Goal: Task Accomplishment & Management: Manage account settings

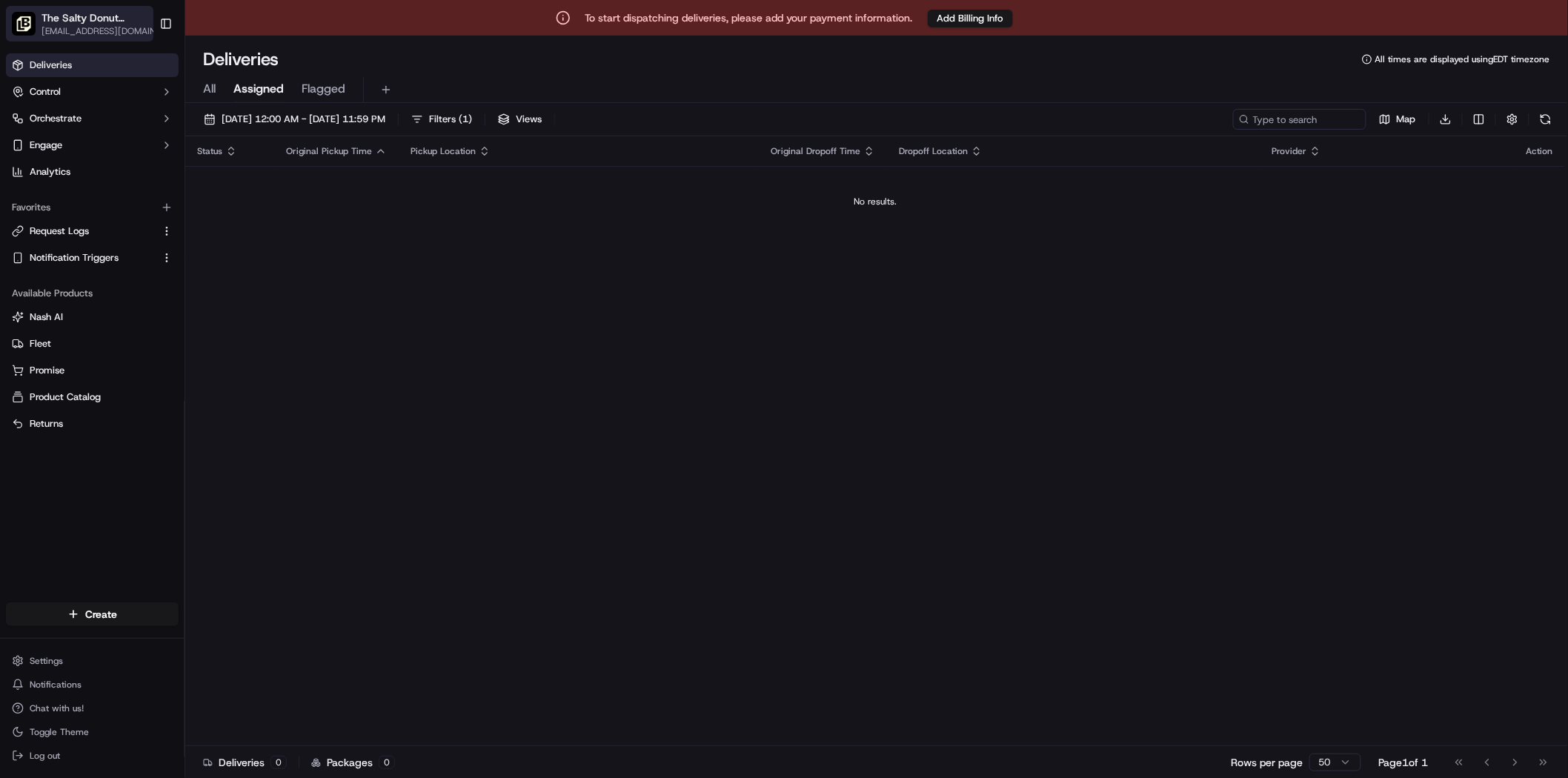
click at [157, 19] on icon "button" at bounding box center [163, 18] width 10 height 10
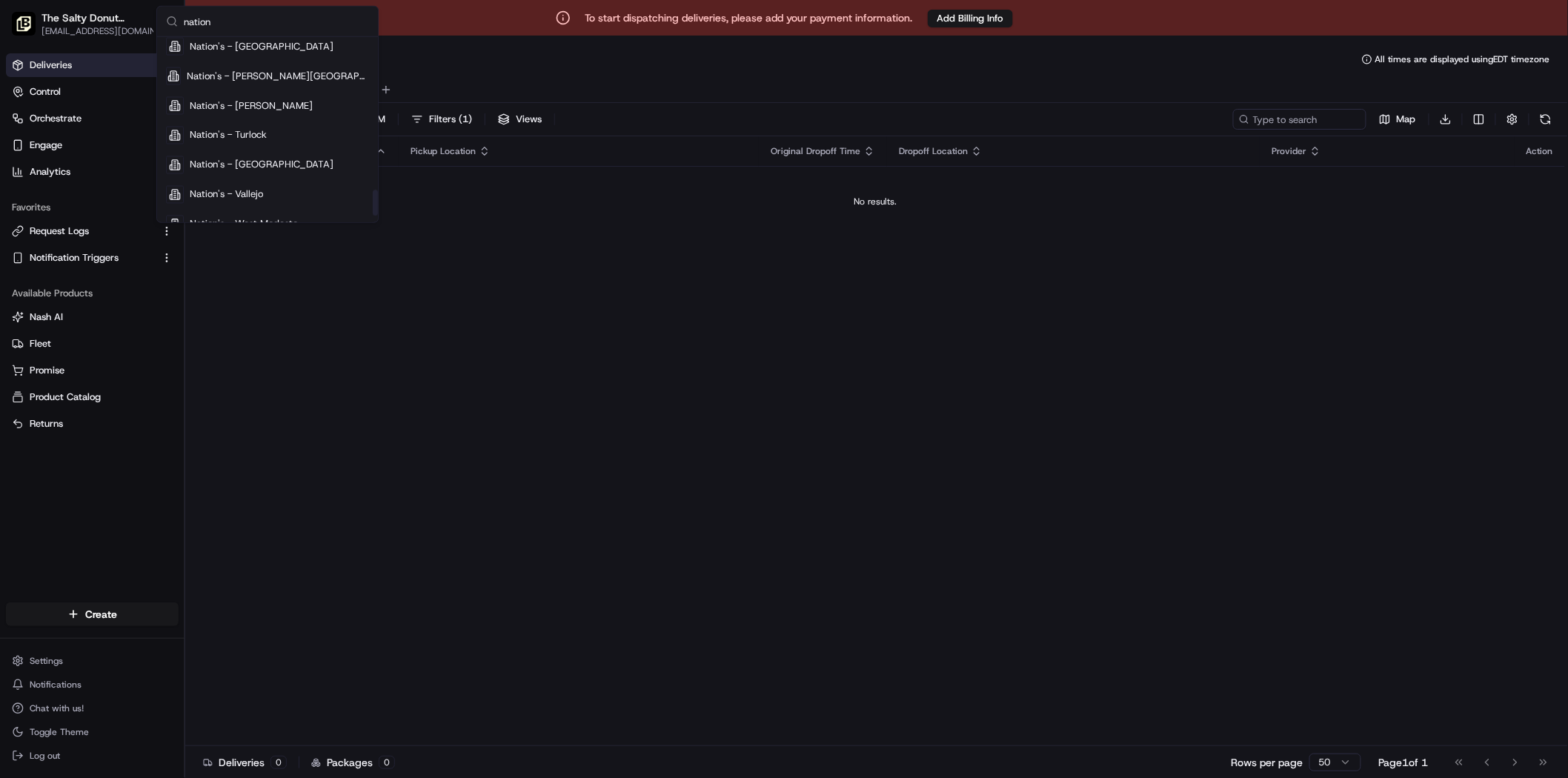
scroll to position [1145, 0]
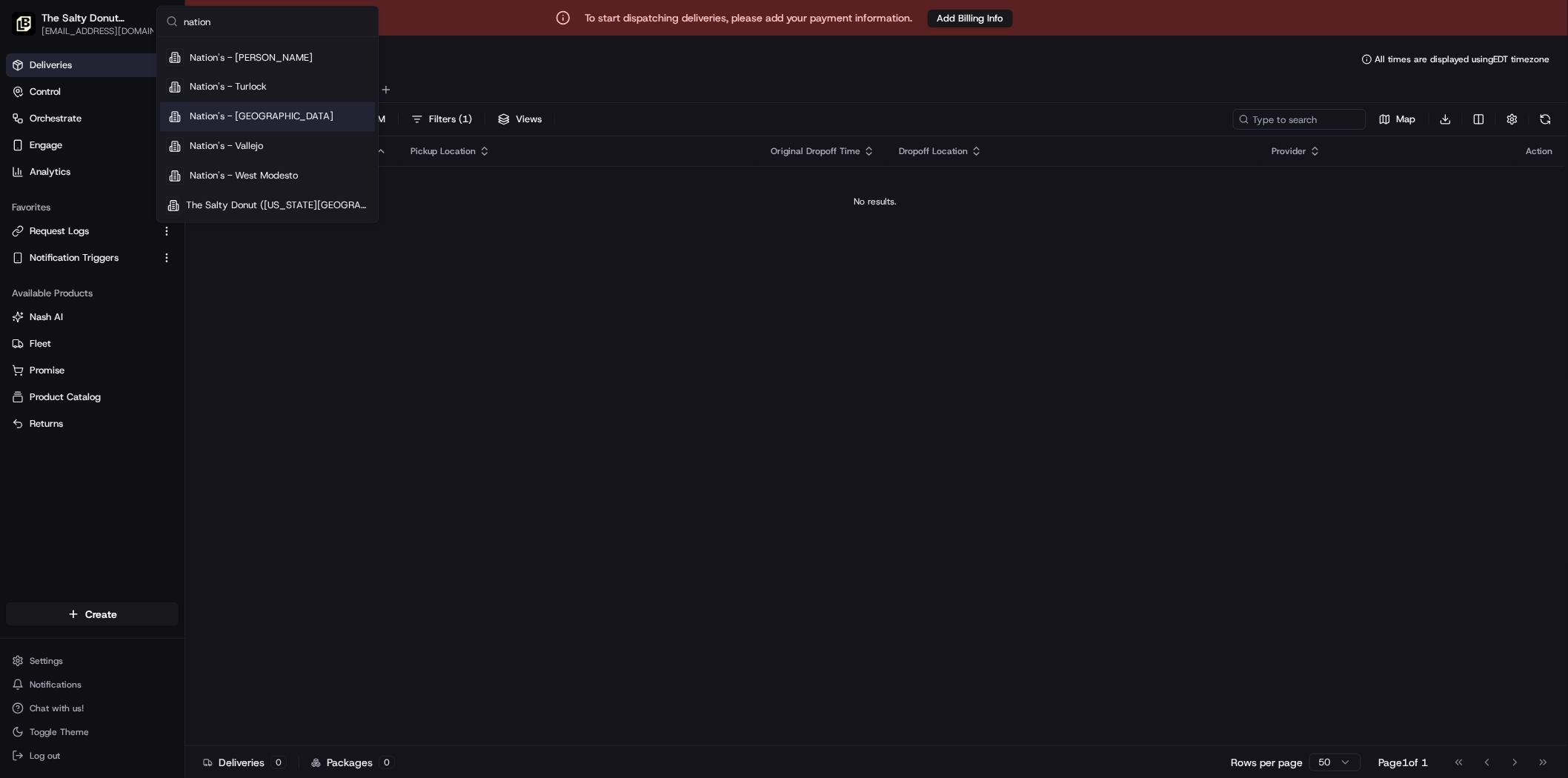
type input "nation"
click at [279, 74] on div "Nation's - Alameda" at bounding box center [268, 77] width 215 height 30
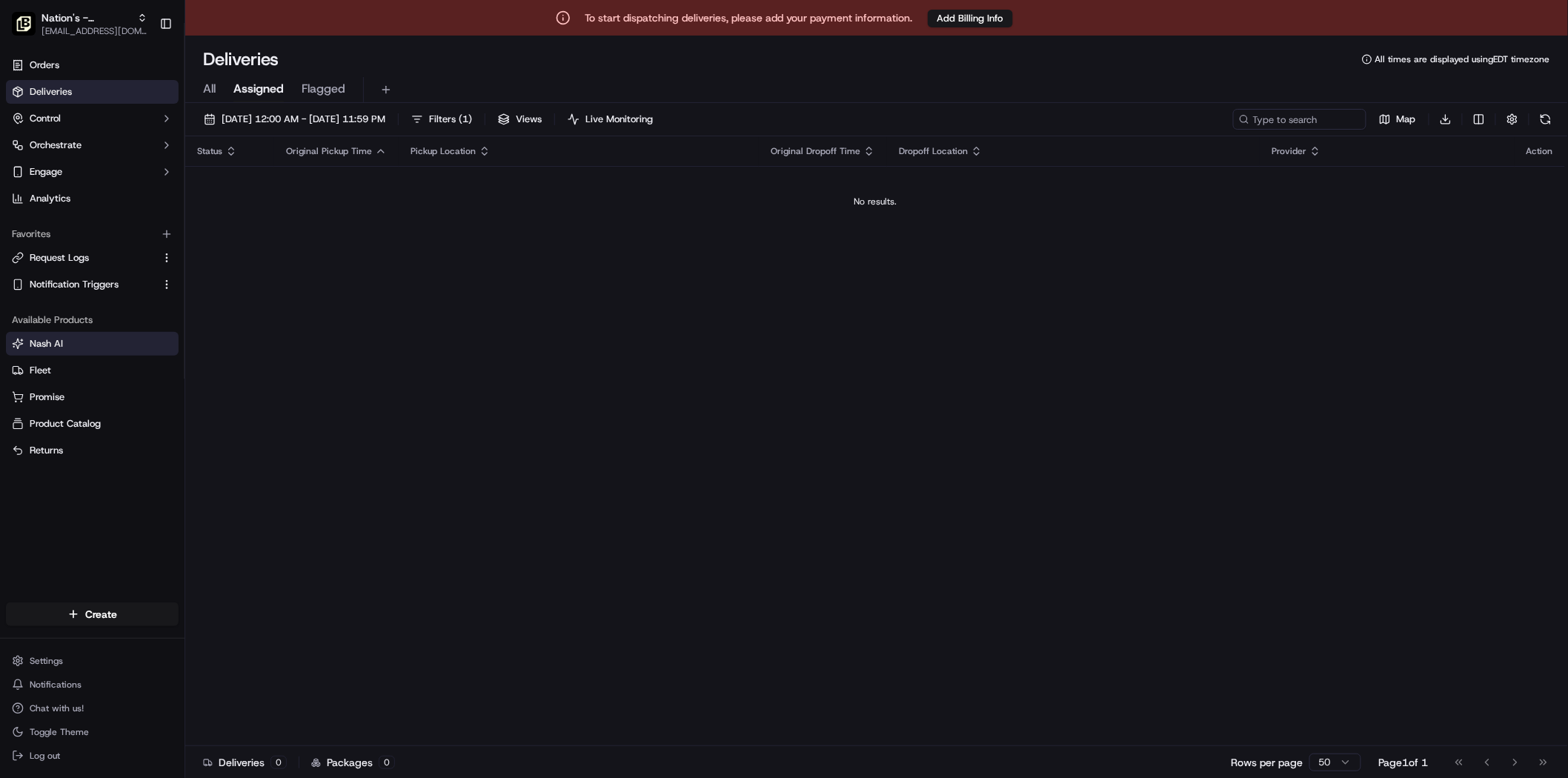
scroll to position [35, 0]
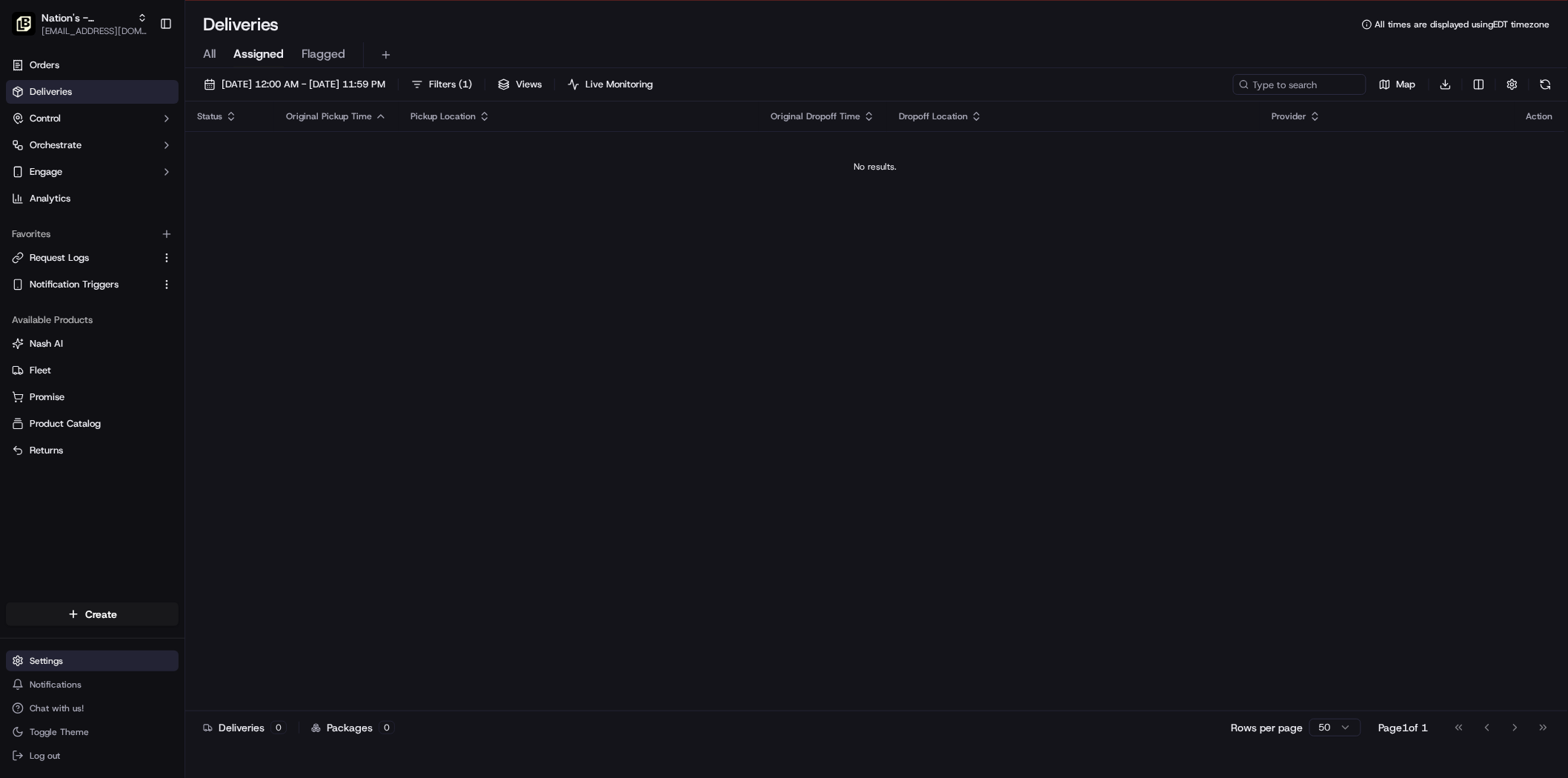
click at [97, 654] on html "To start dispatching deliveries, please add your payment information. Add Billi…" at bounding box center [784, 354] width 1568 height 778
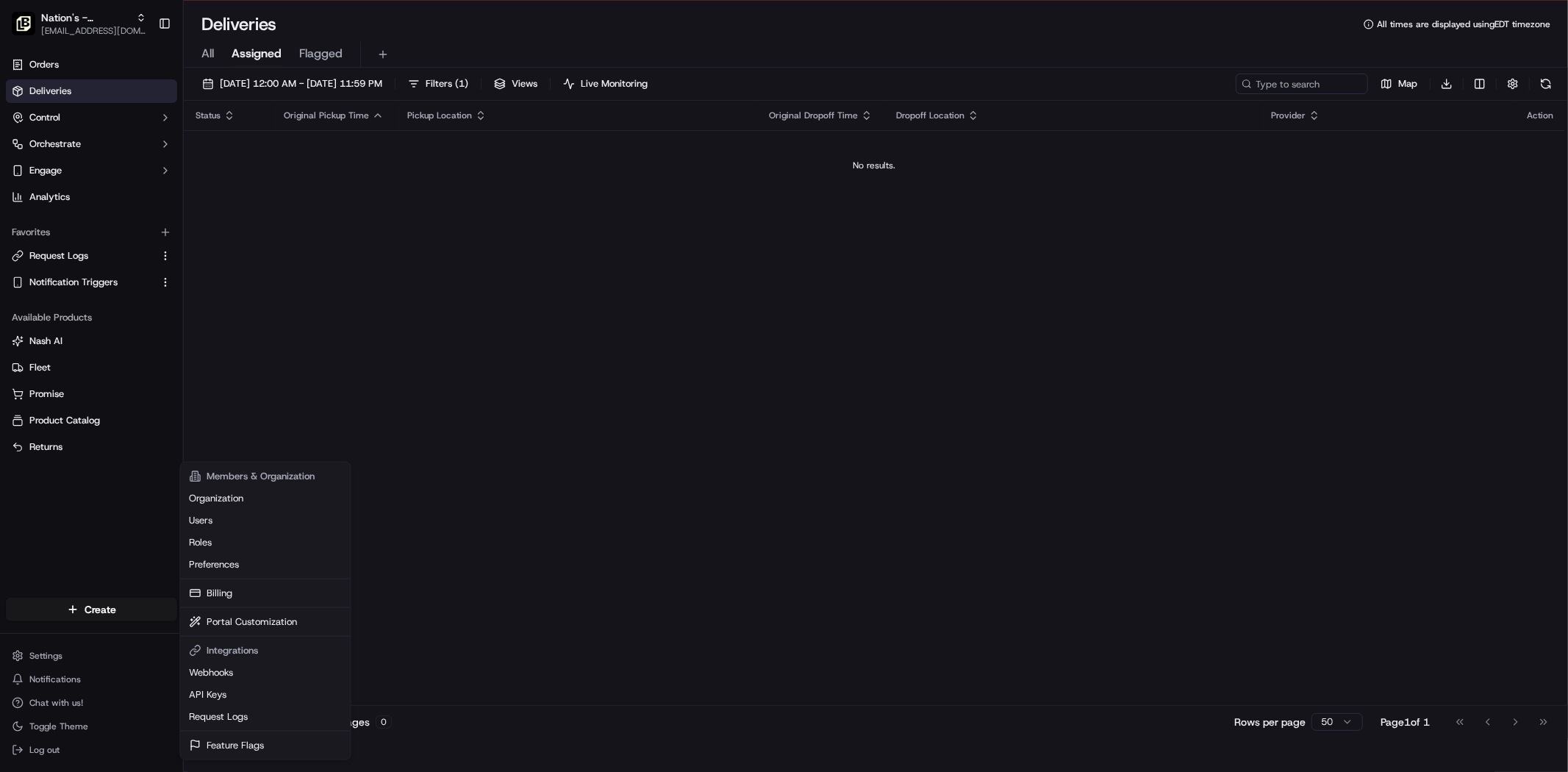
click at [46, 659] on html "To start dispatching deliveries, please add your payment information. Add Billi…" at bounding box center [784, 351] width 1568 height 772
click at [227, 691] on link "API Keys" at bounding box center [265, 695] width 164 height 22
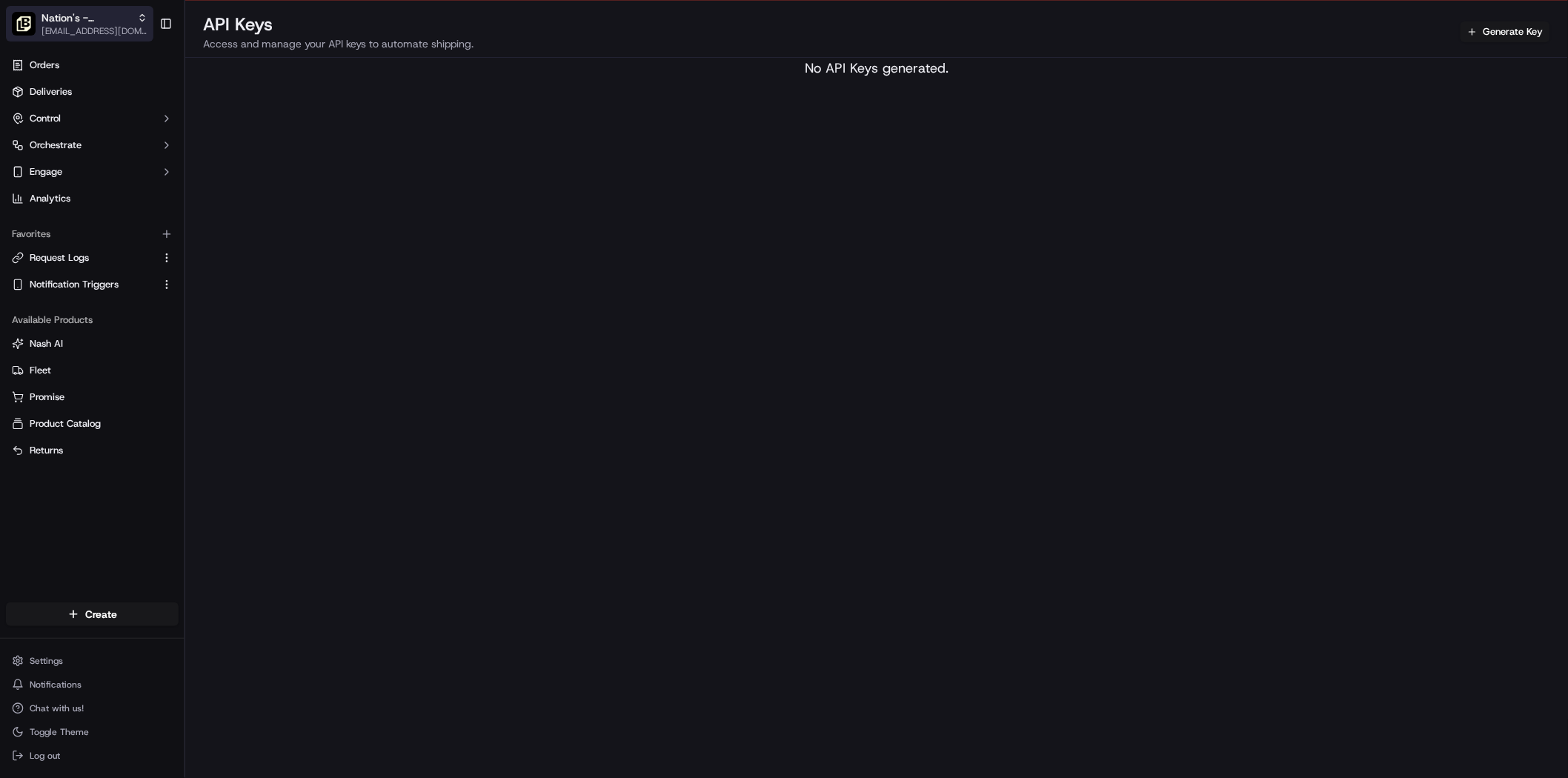
click at [148, 26] on button "Nation's - Alameda [EMAIL_ADDRESS][DOMAIN_NAME]" at bounding box center [80, 24] width 147 height 36
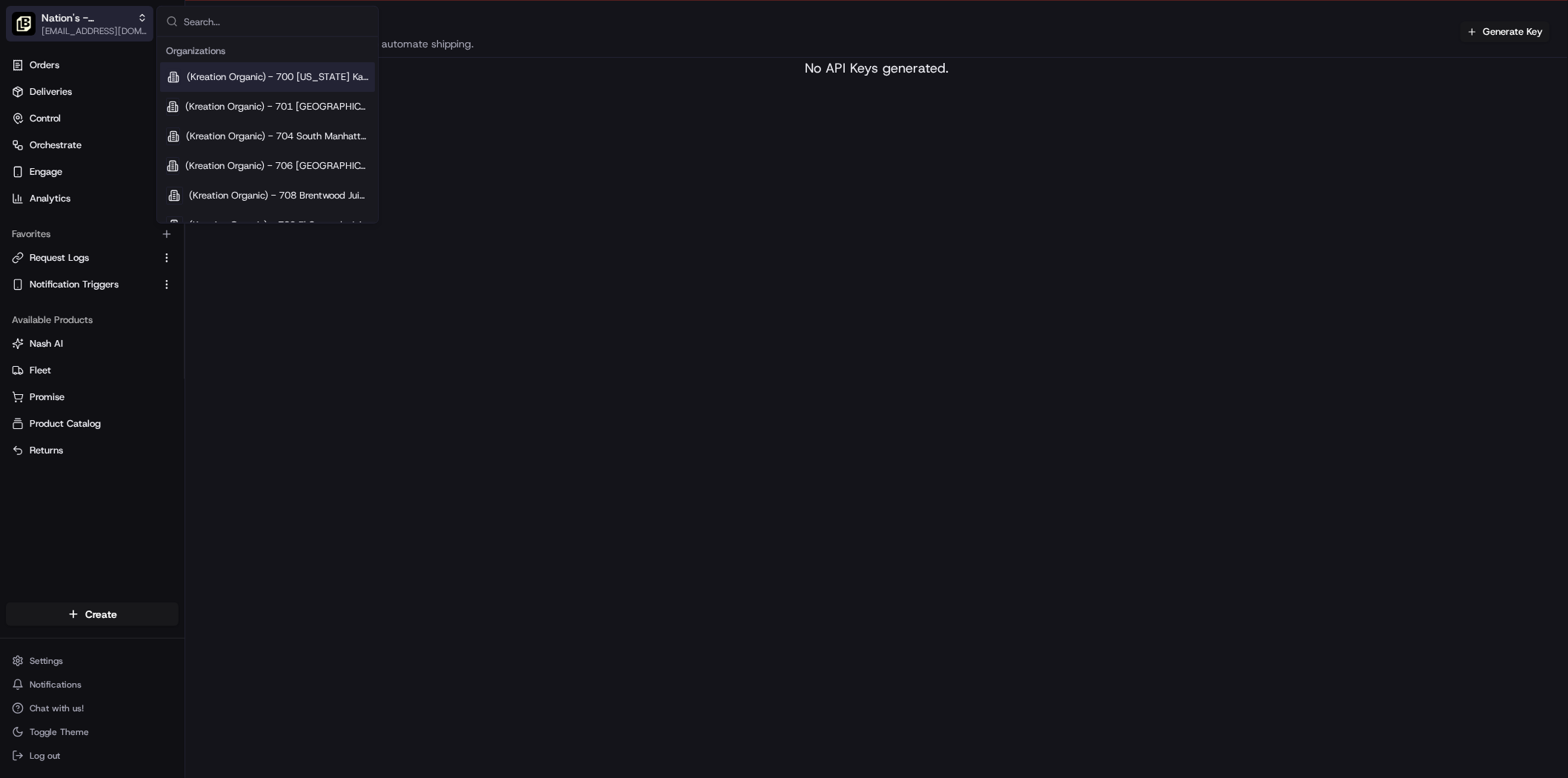
click at [148, 26] on button "Nation's - Alameda [EMAIL_ADDRESS][DOMAIN_NAME]" at bounding box center [80, 24] width 147 height 36
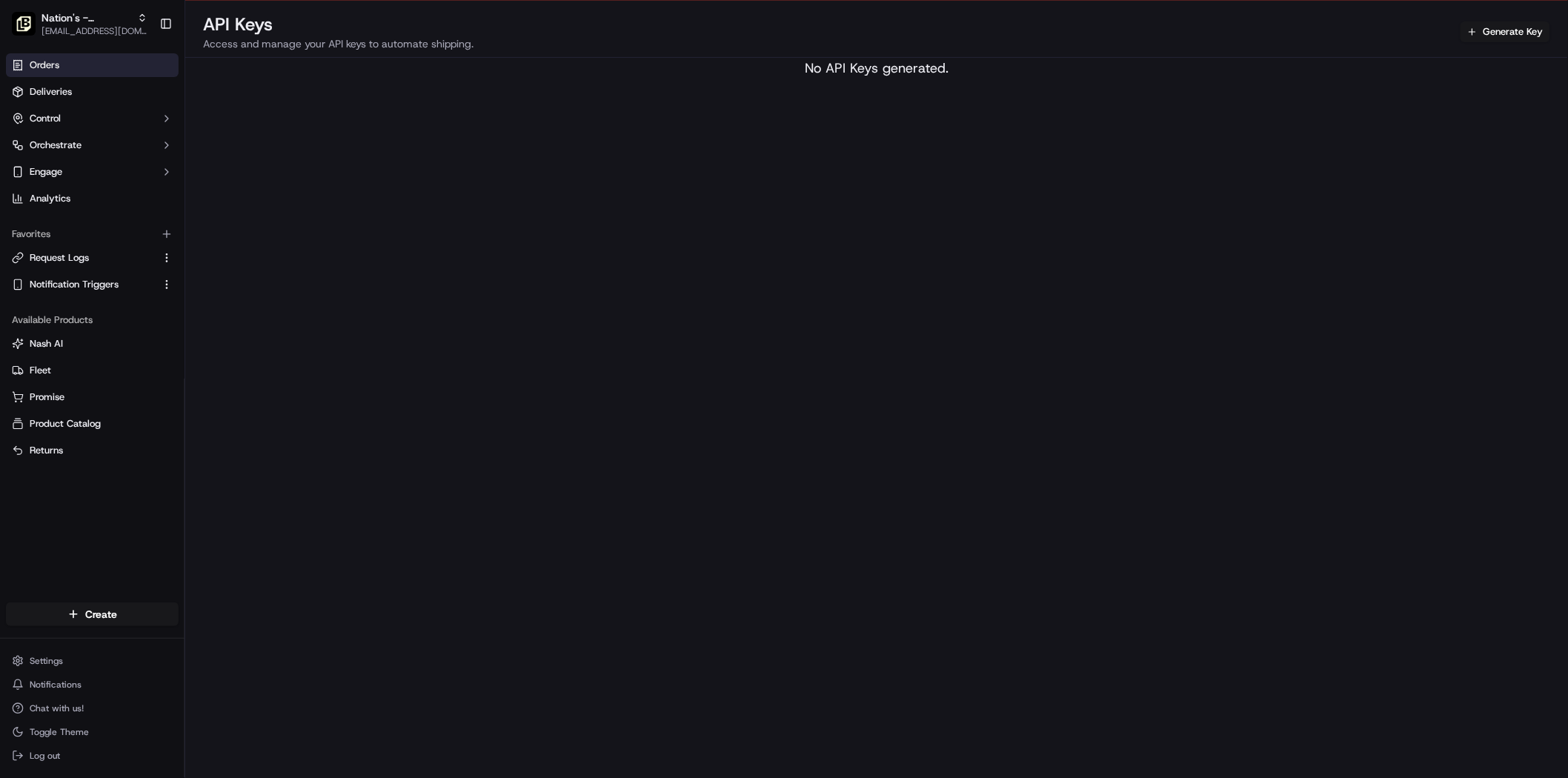
click at [58, 69] on span "Orders" at bounding box center [44, 65] width 30 height 14
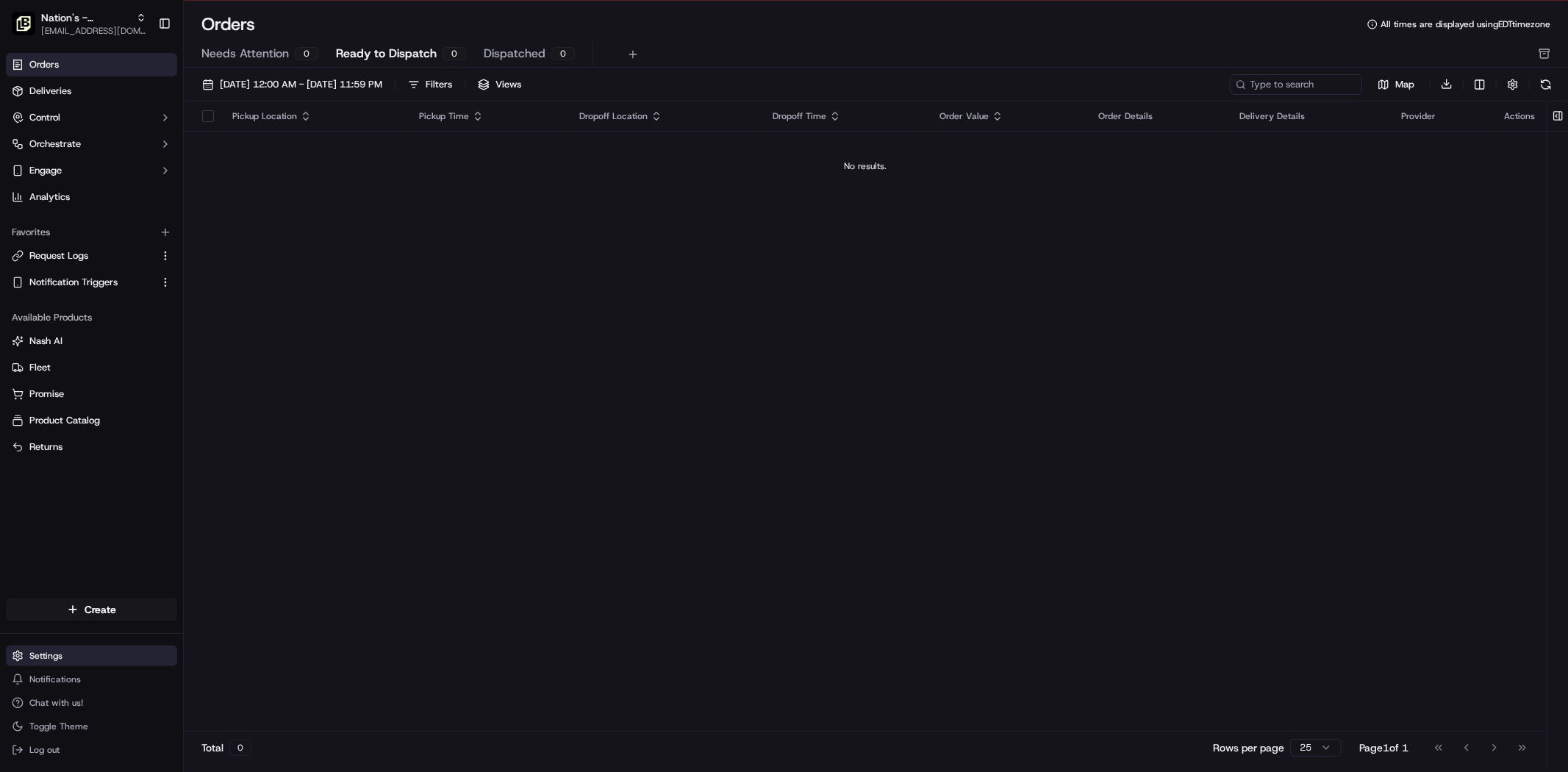
click at [76, 659] on html "To start dispatching deliveries, please add your payment information. Add Billi…" at bounding box center [784, 351] width 1568 height 772
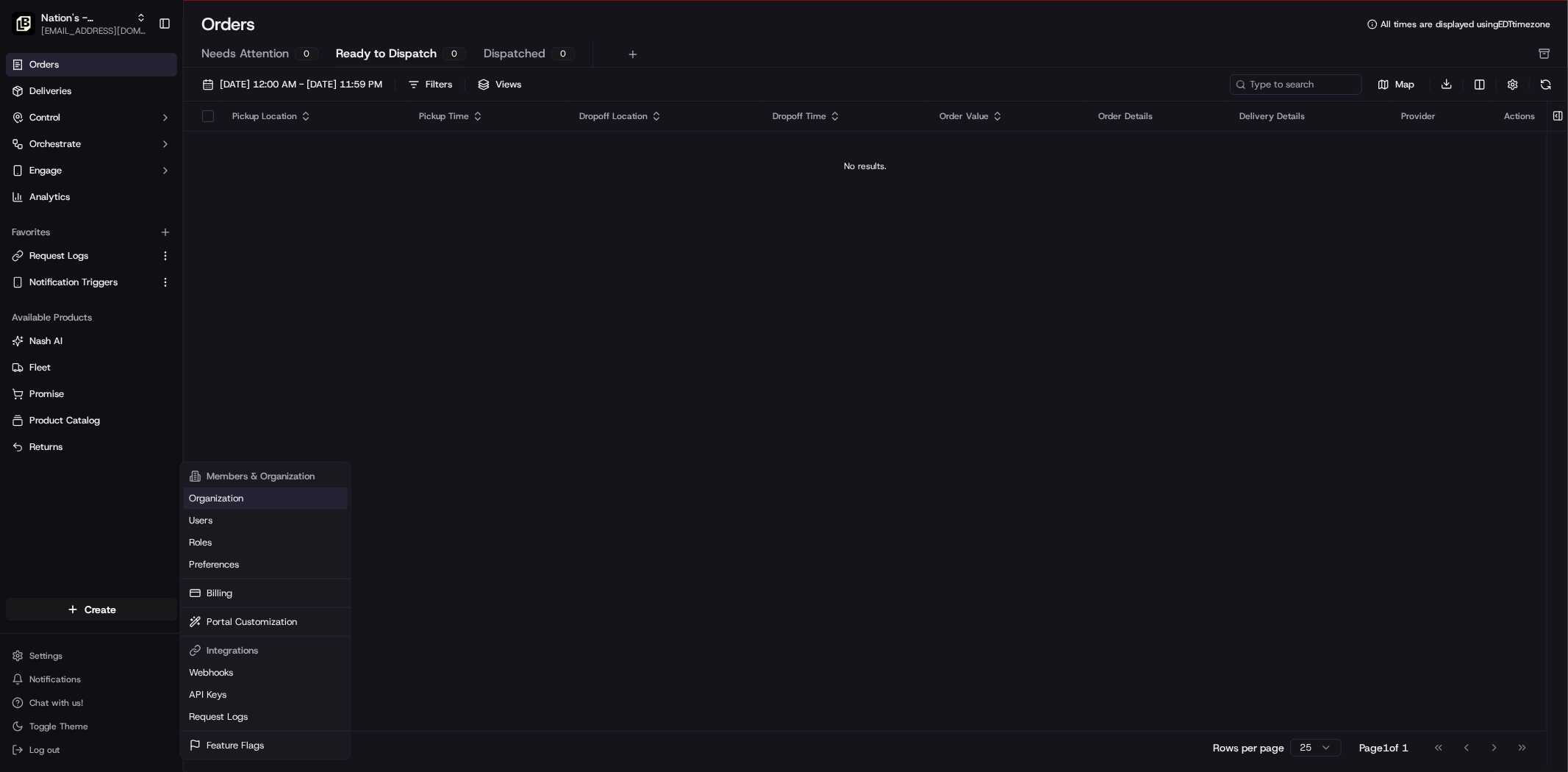
click at [247, 498] on link "Organization" at bounding box center [265, 498] width 164 height 22
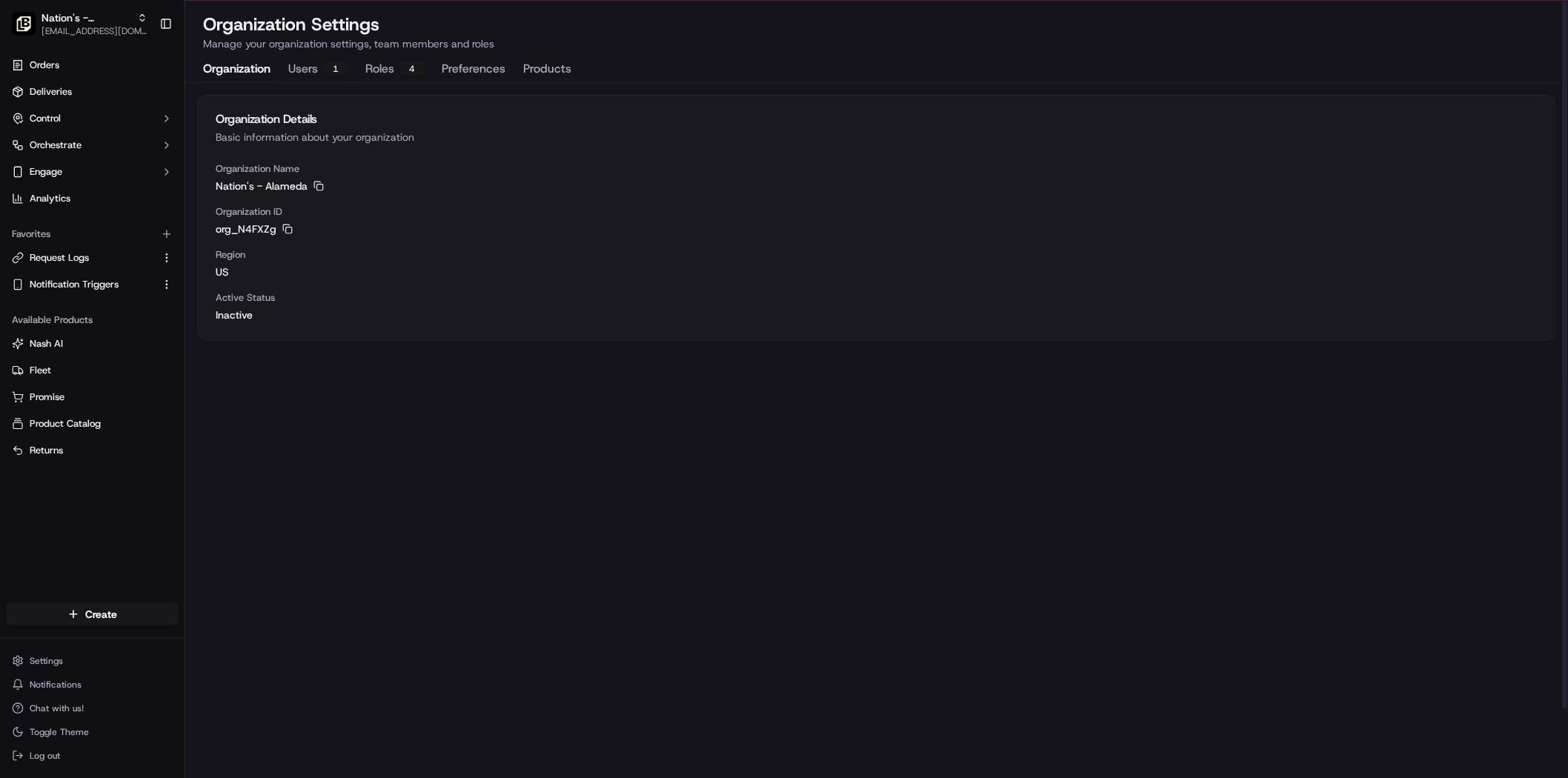
click at [306, 62] on button "Users 1" at bounding box center [318, 69] width 59 height 25
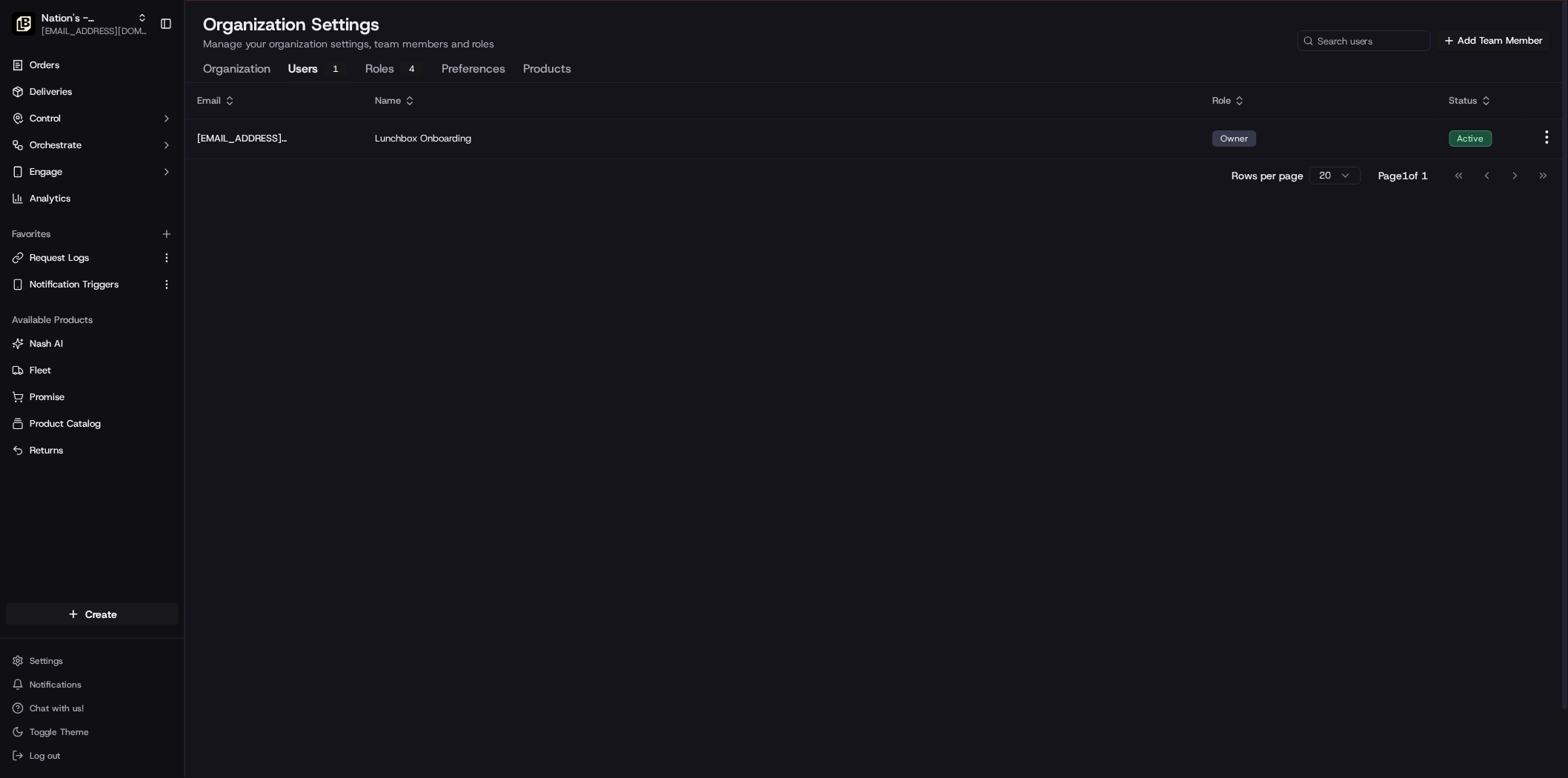
click at [363, 69] on div "Organization Users 1 Roles 4 Preferences Products" at bounding box center [387, 69] width 368 height 25
click at [54, 664] on html "To start dispatching deliveries, please add your payment information. Add Billi…" at bounding box center [784, 354] width 1568 height 778
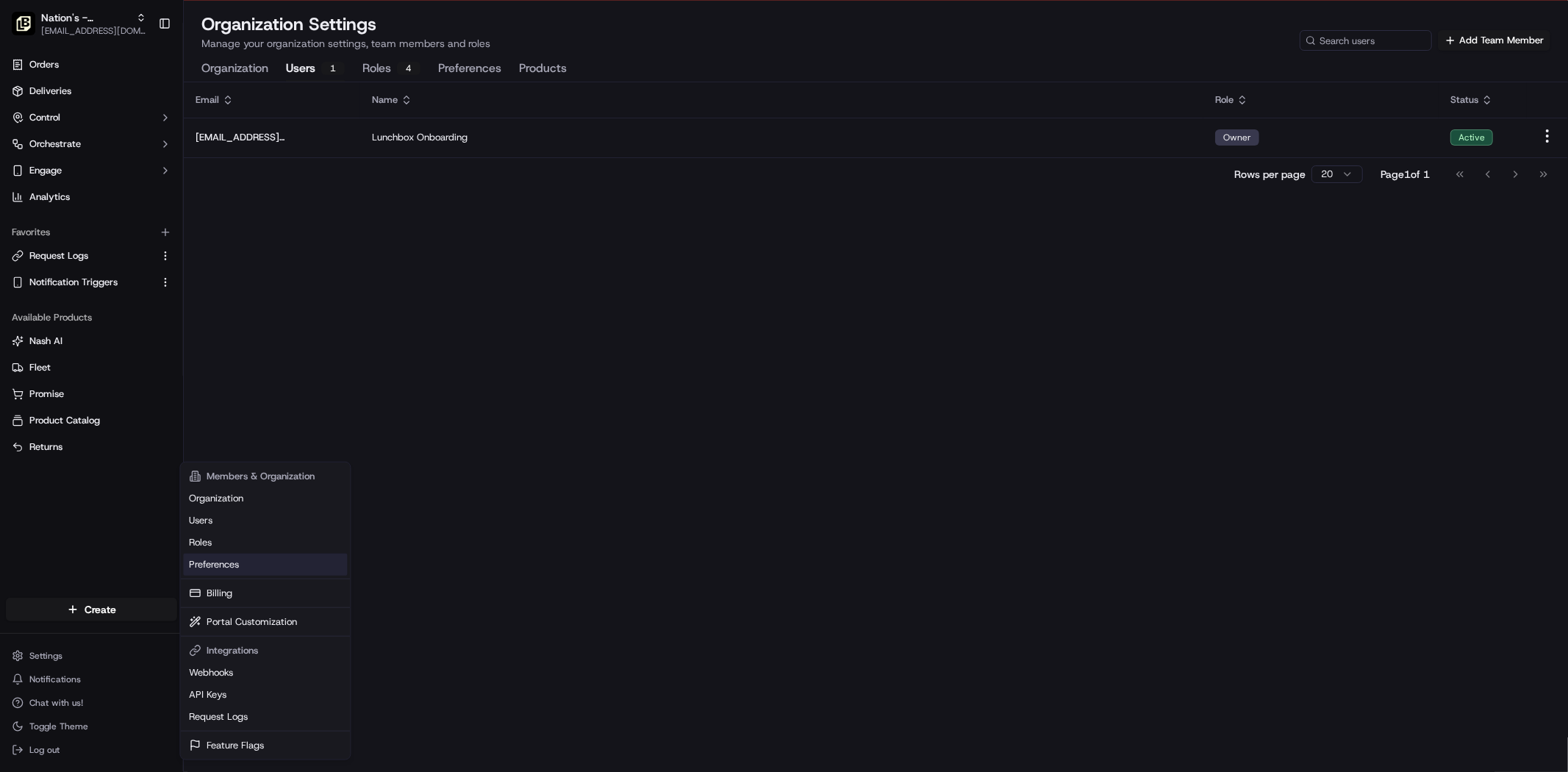
click at [201, 568] on link "Preferences" at bounding box center [265, 565] width 164 height 22
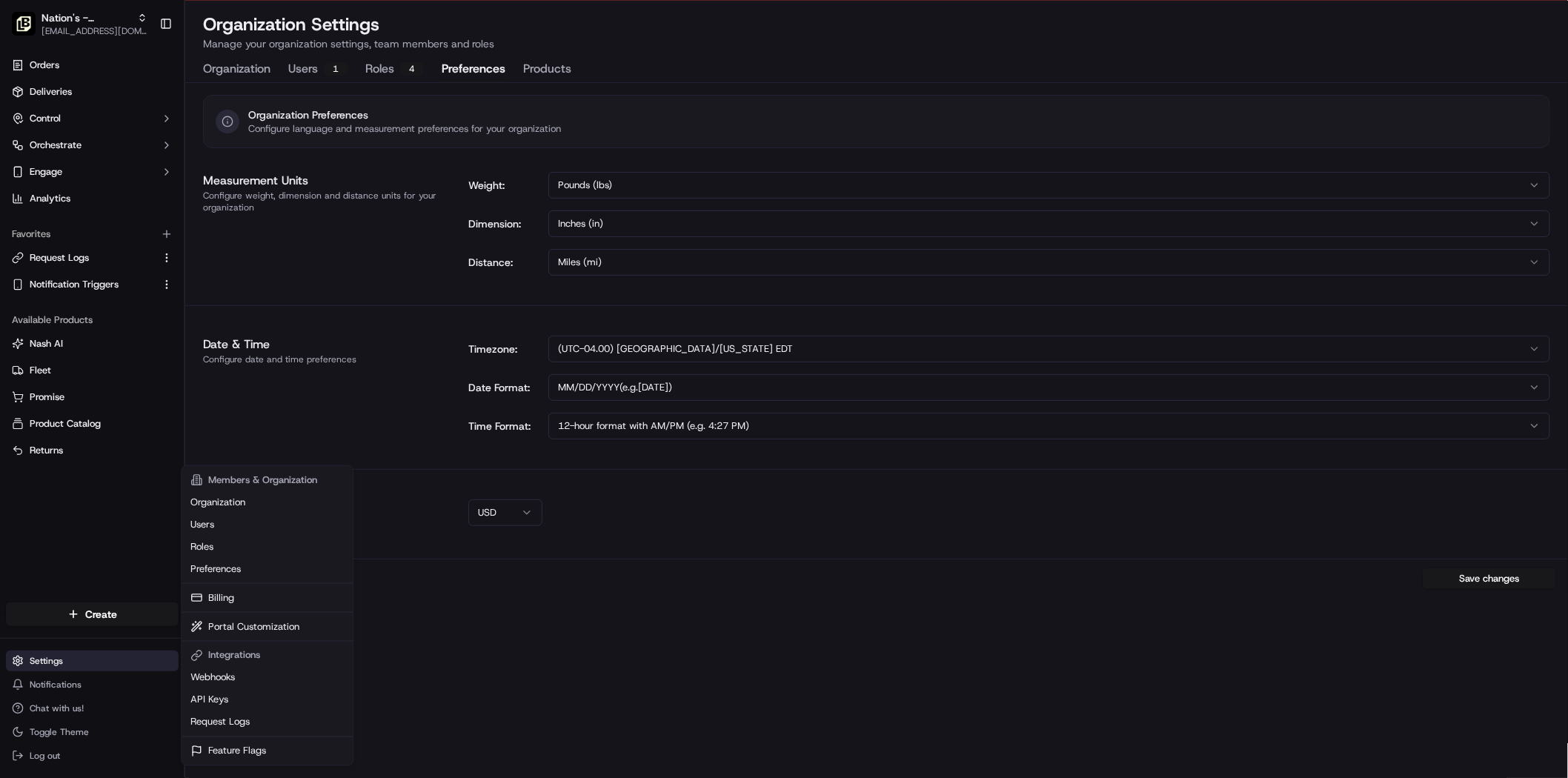
click at [47, 657] on html "To start dispatching deliveries, please add your payment information. Add Billi…" at bounding box center [784, 354] width 1568 height 778
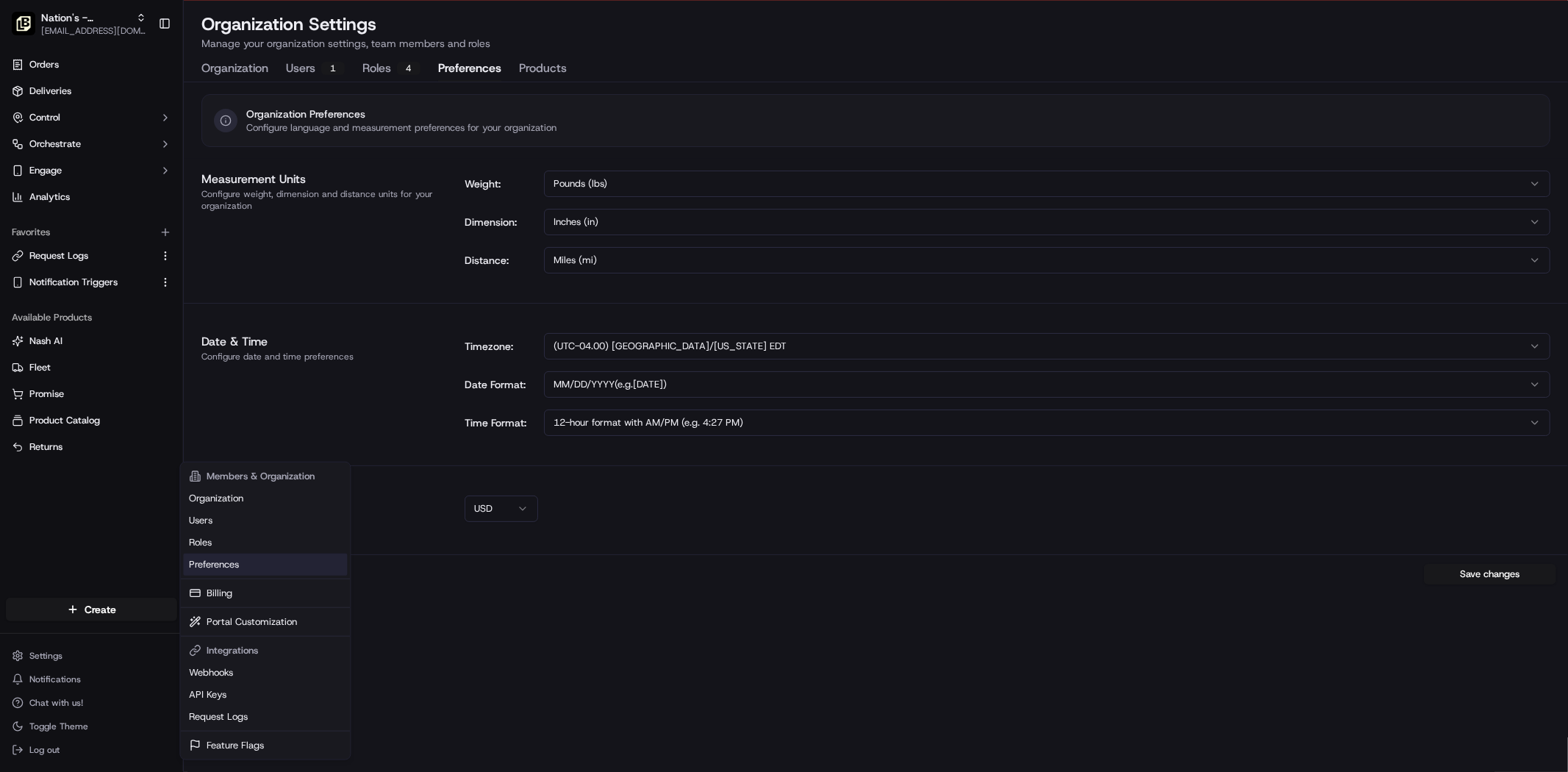
click at [223, 563] on link "Preferences" at bounding box center [265, 565] width 164 height 22
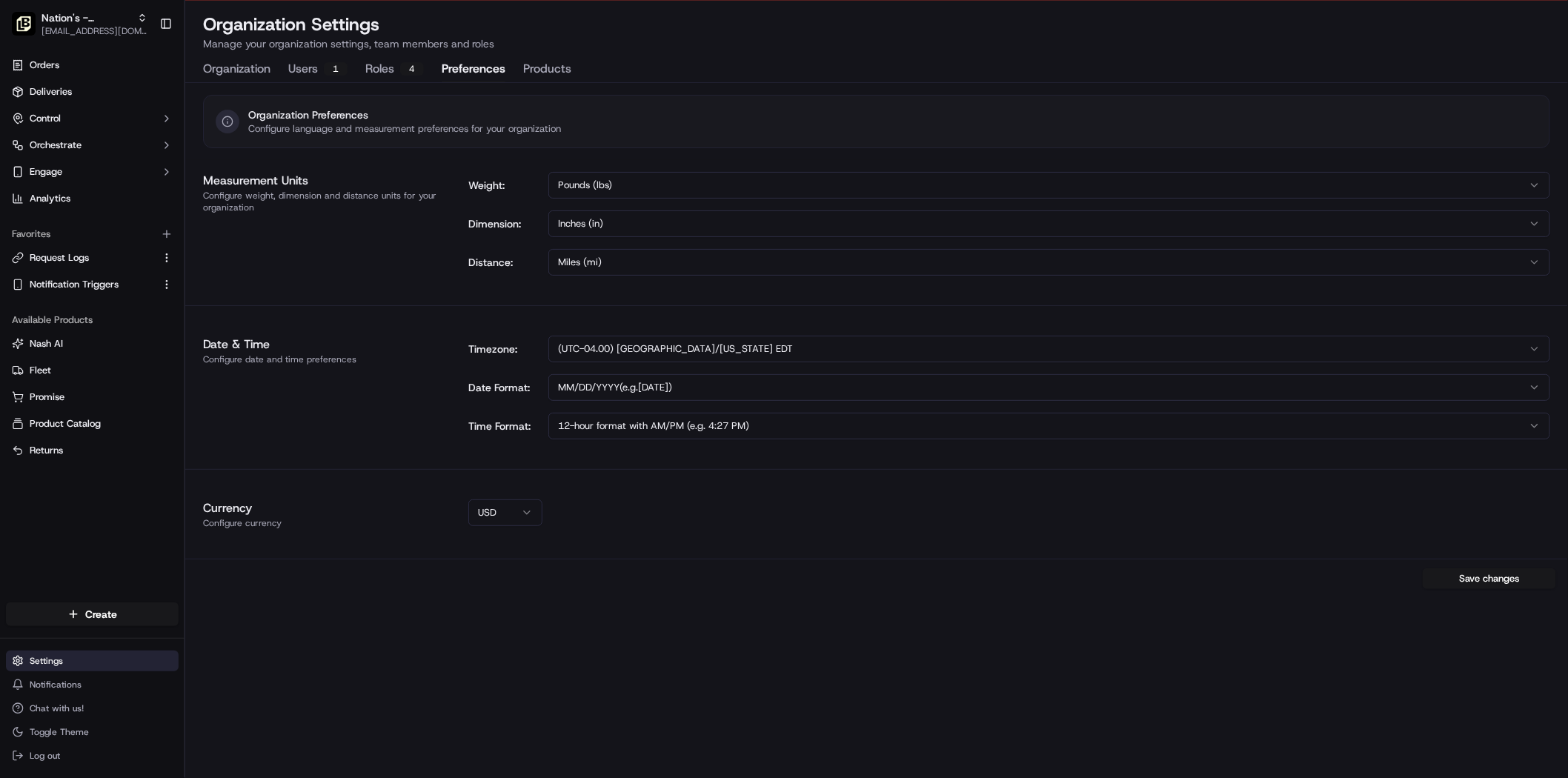
click at [62, 667] on html "To start dispatching deliveries, please add your payment information. Add Billi…" at bounding box center [784, 354] width 1568 height 778
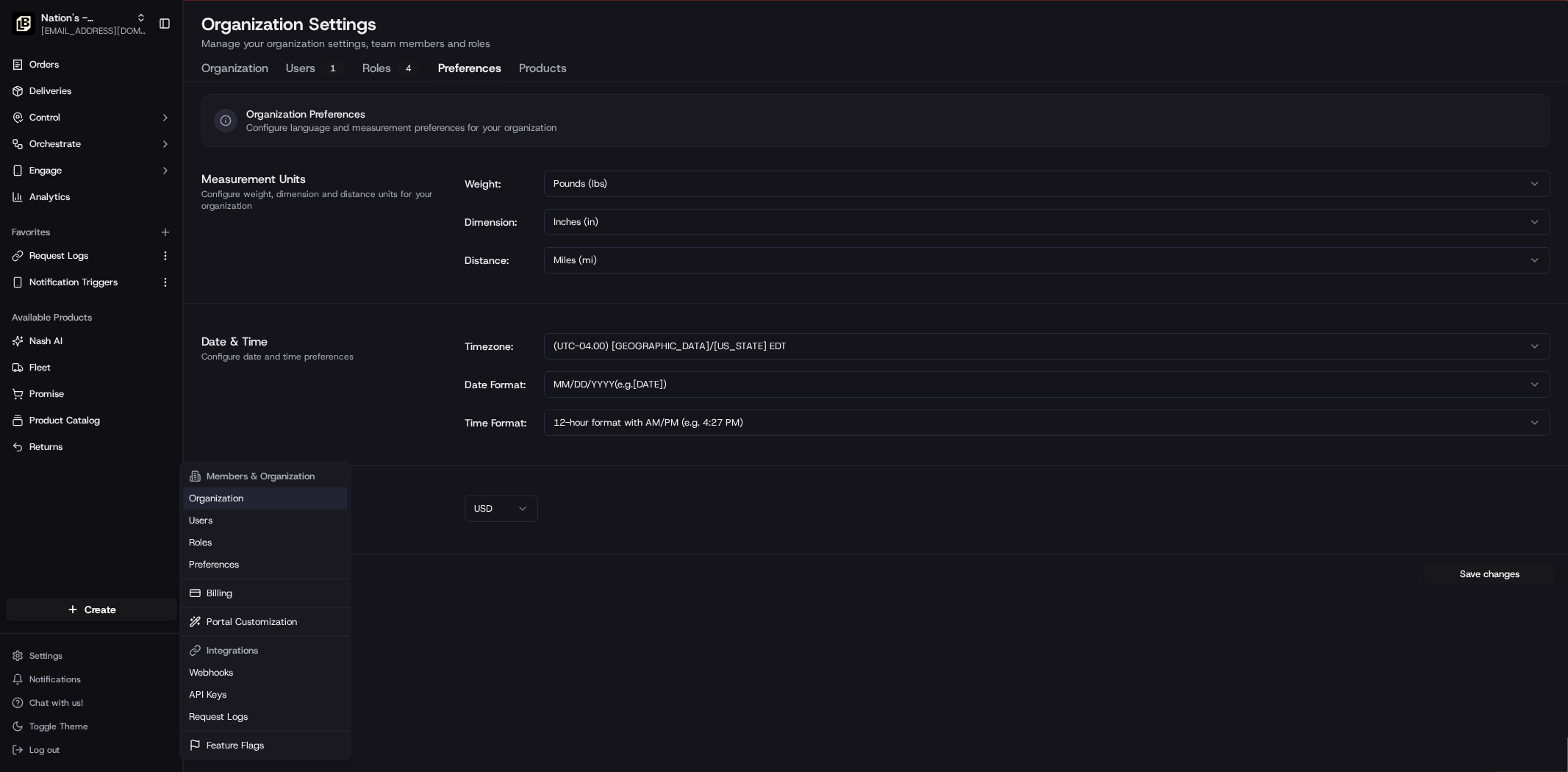
click at [233, 496] on link "Organization" at bounding box center [265, 498] width 164 height 22
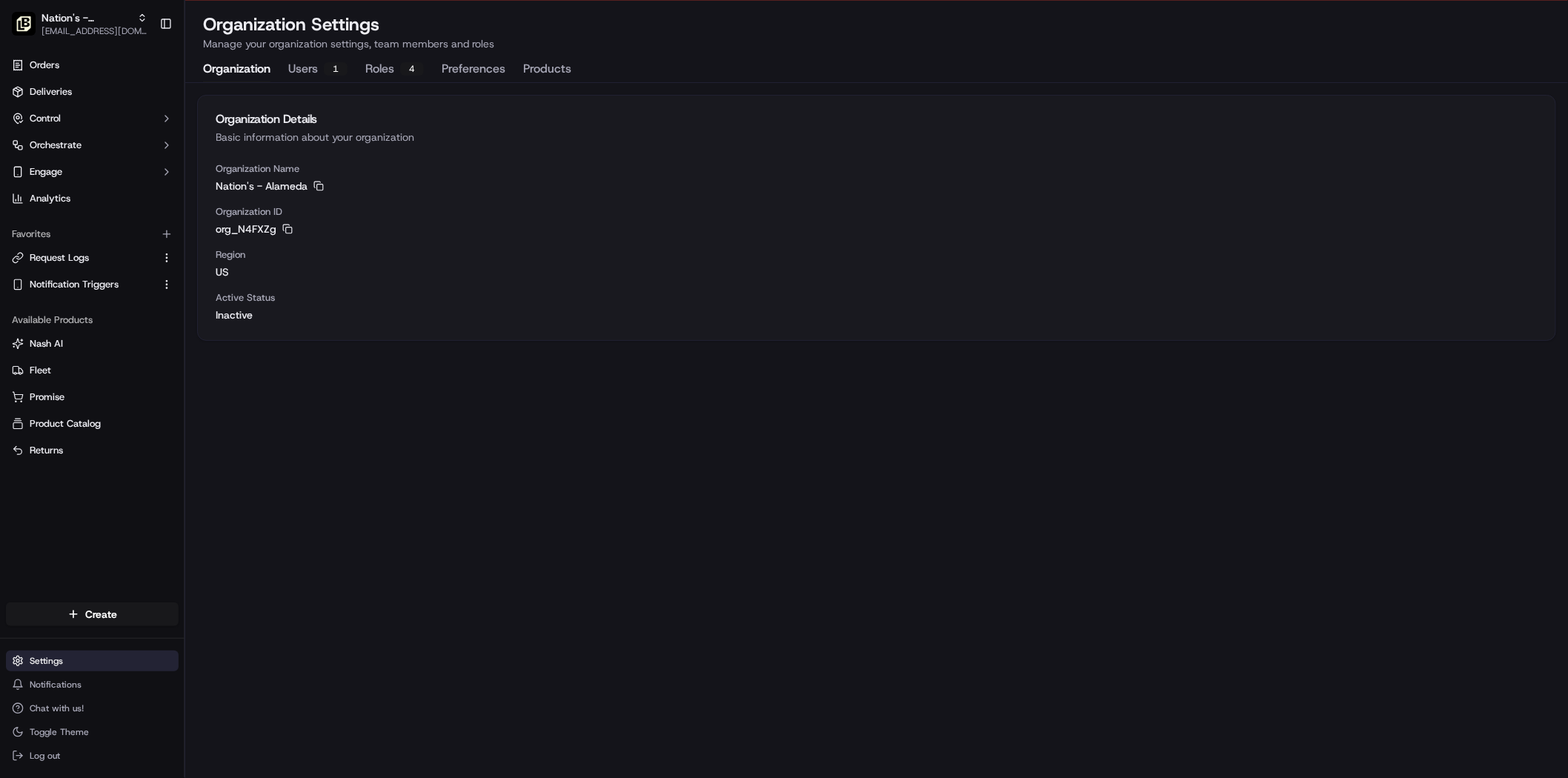
click at [63, 662] on html "To start dispatching deliveries, please add your payment information. Add Billi…" at bounding box center [784, 354] width 1568 height 778
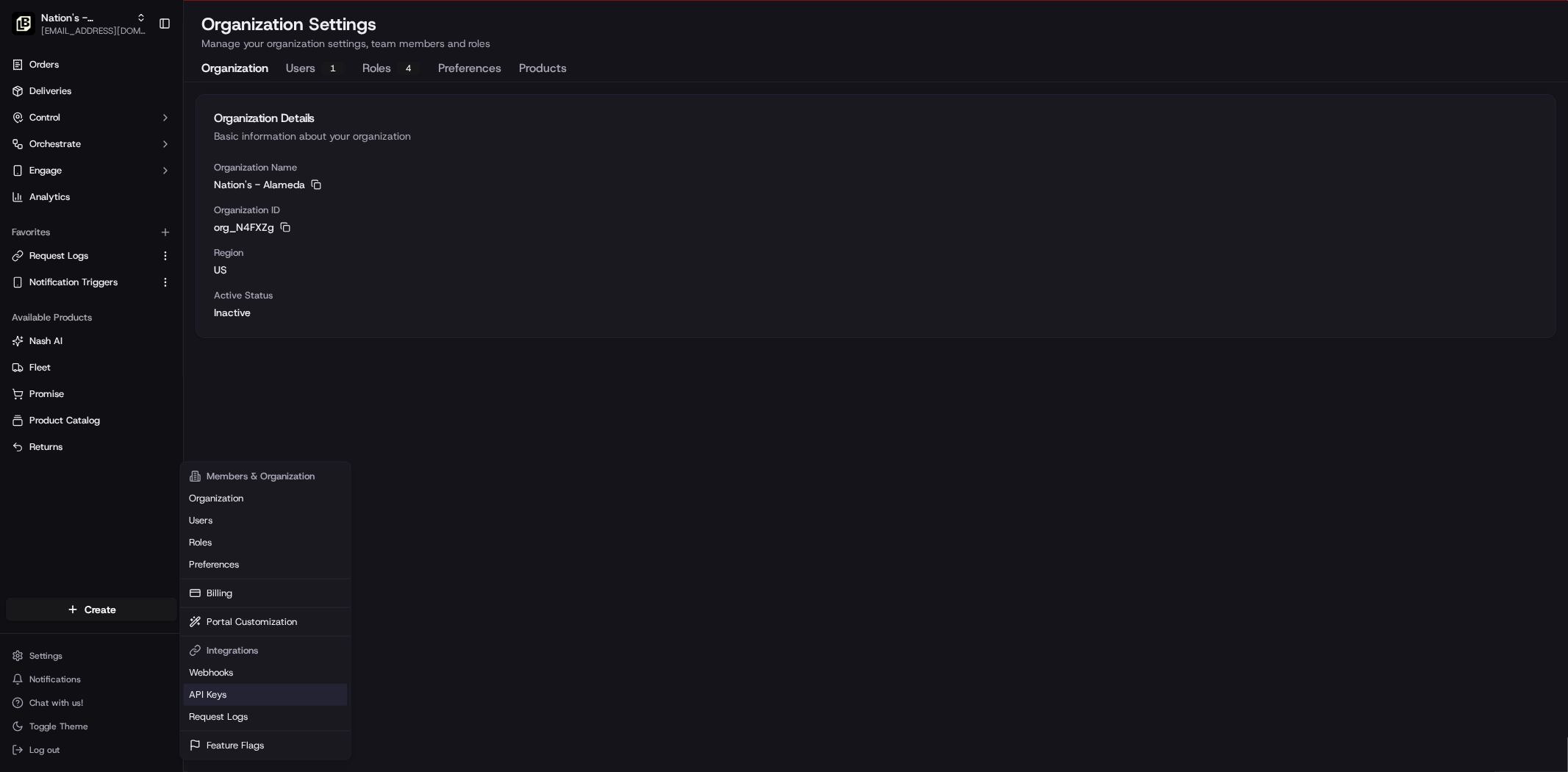
click at [232, 687] on link "API Keys" at bounding box center [265, 695] width 164 height 22
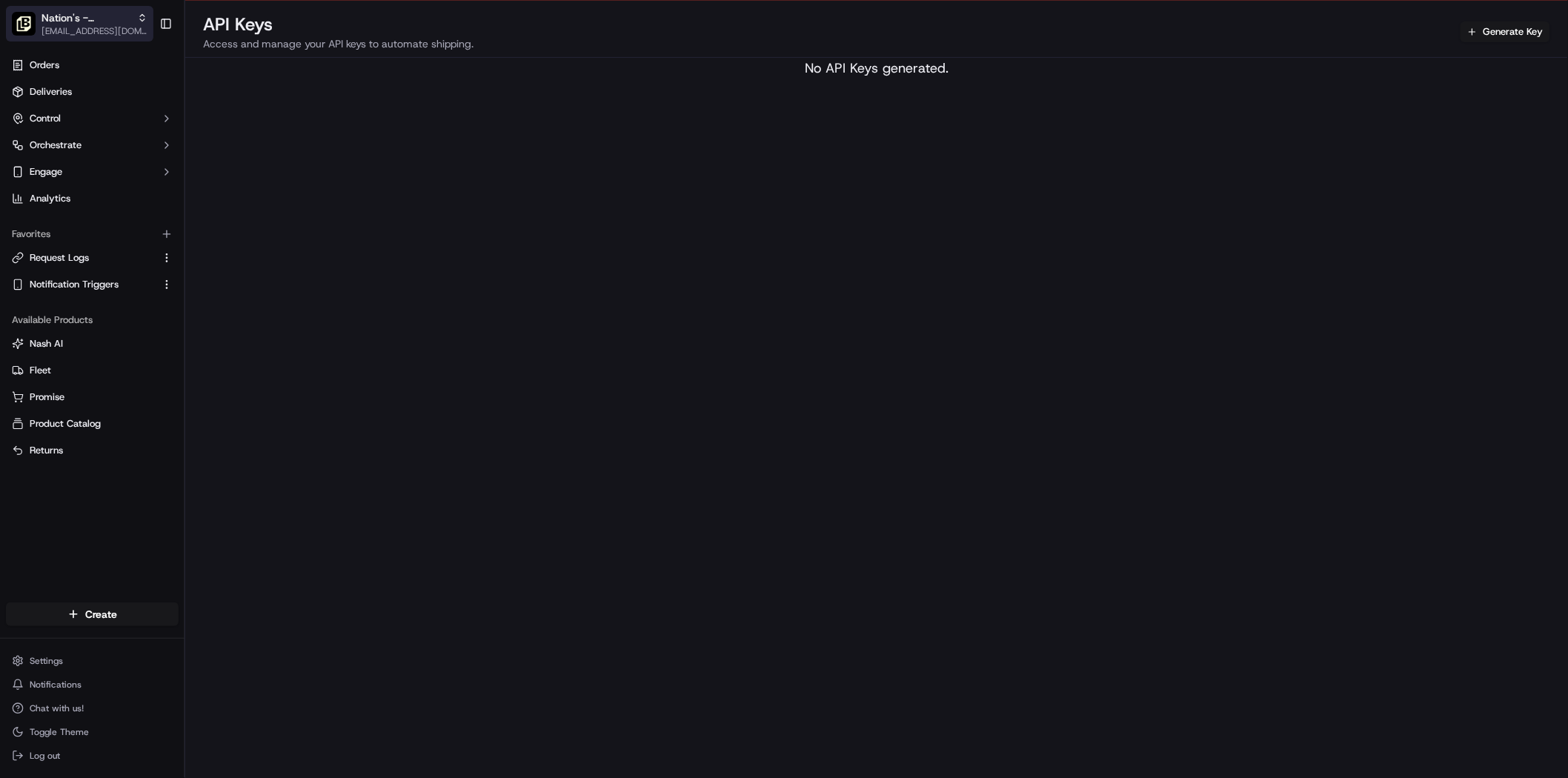
click at [140, 22] on icon "button" at bounding box center [142, 18] width 10 height 10
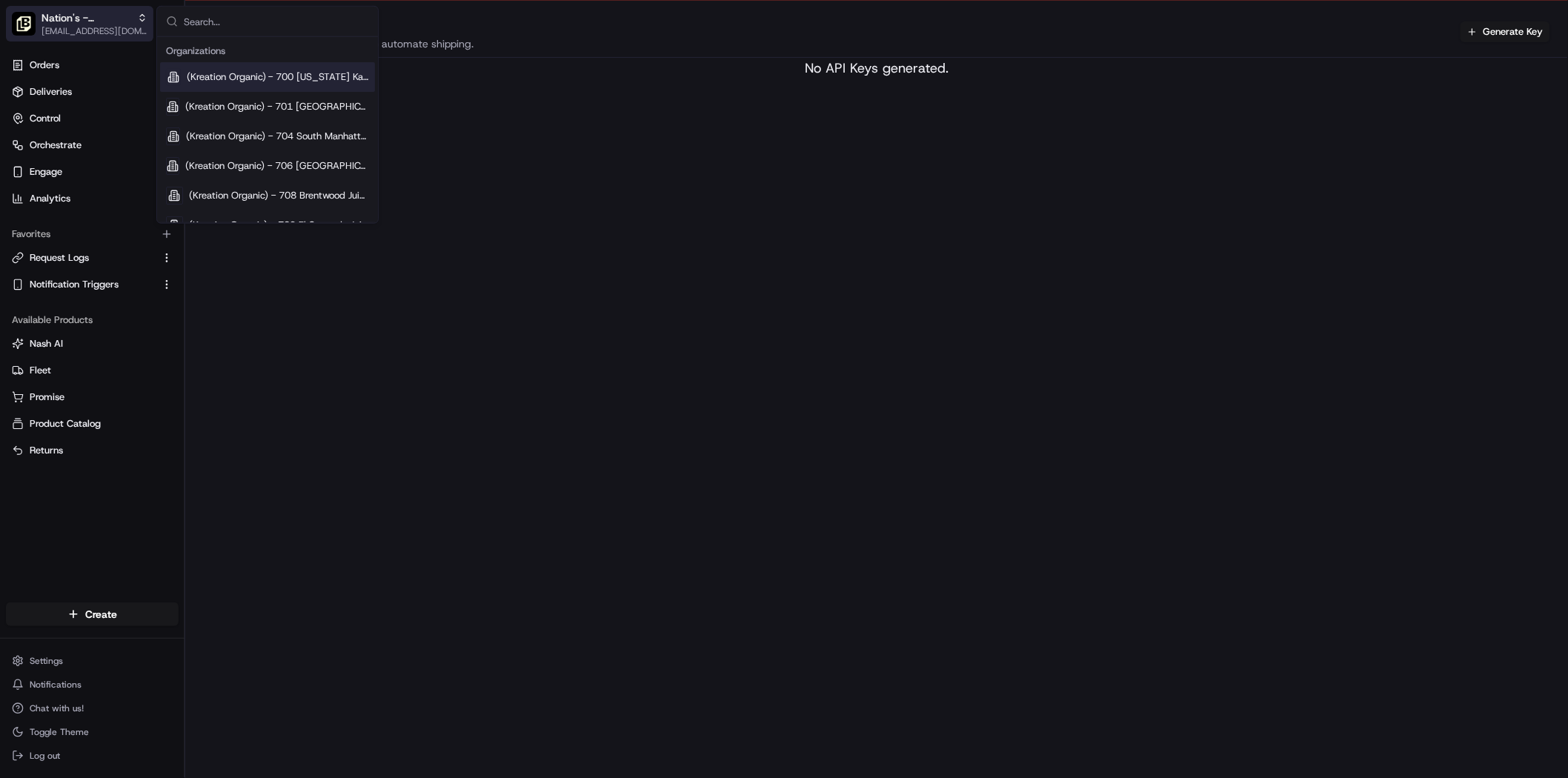
click at [140, 22] on icon "button" at bounding box center [142, 18] width 10 height 10
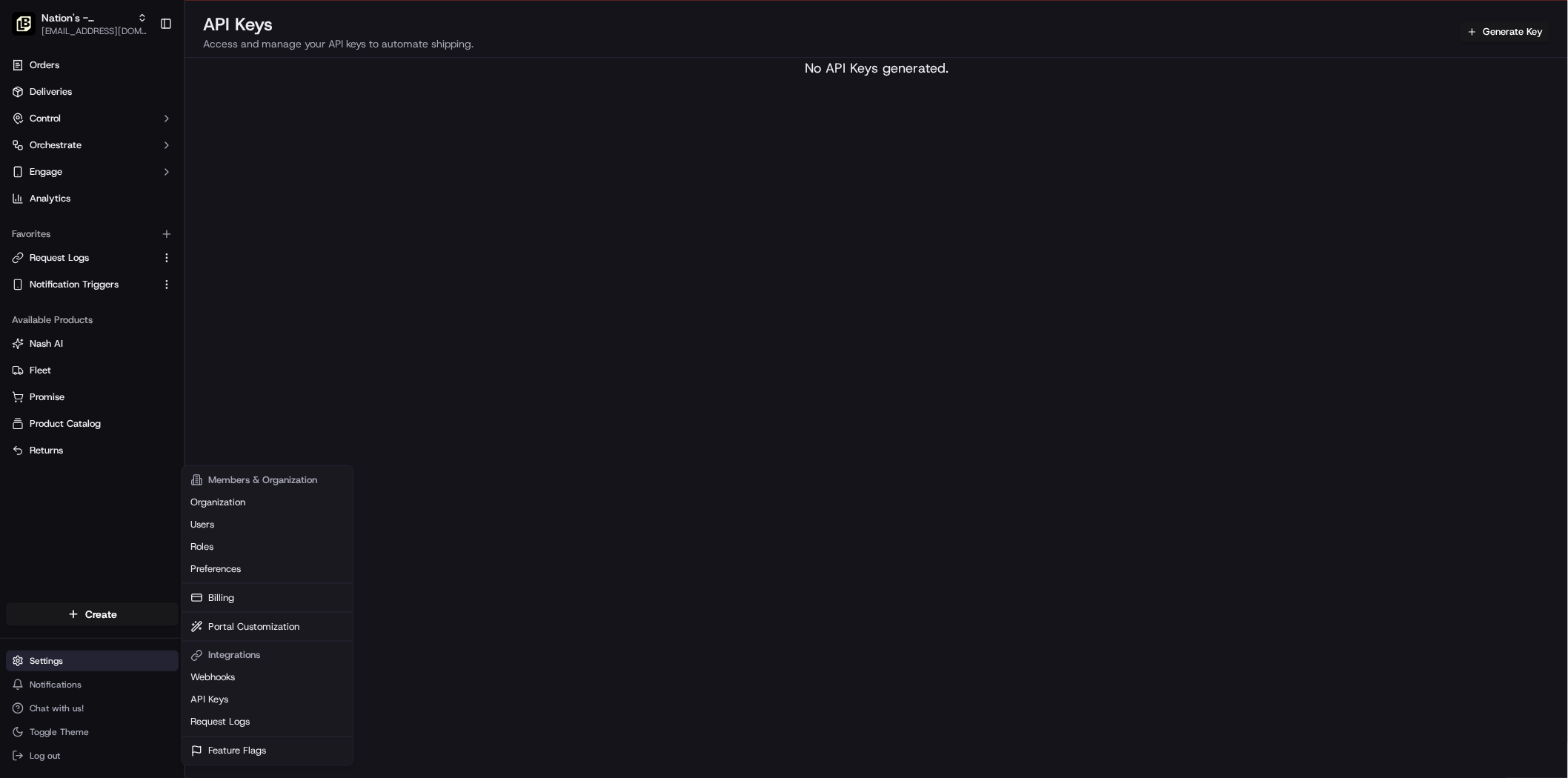
click at [109, 657] on html "To start dispatching deliveries, please add your payment information. Add Billi…" at bounding box center [784, 354] width 1568 height 778
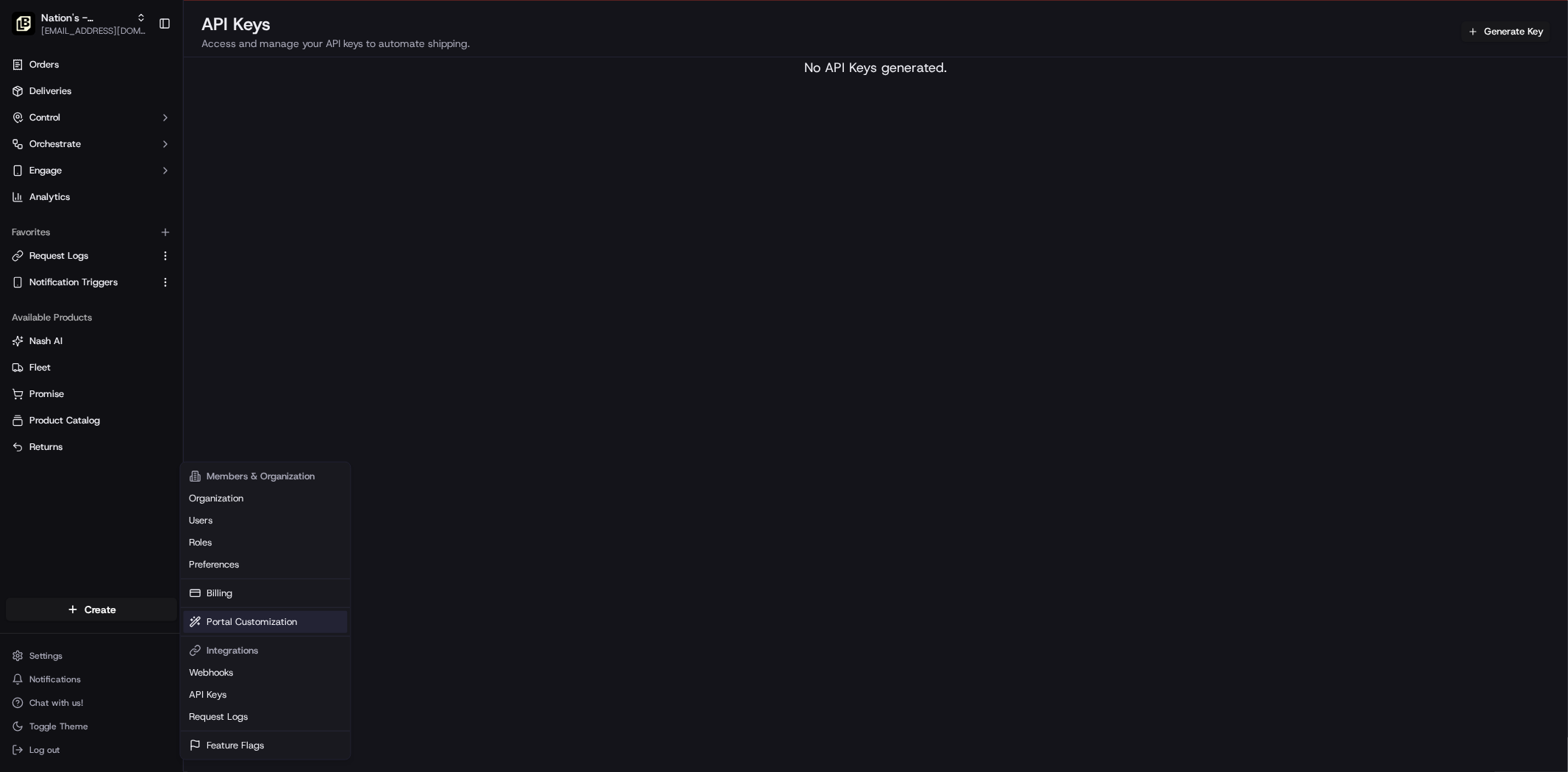
click at [296, 622] on link "Portal Customization" at bounding box center [265, 622] width 164 height 22
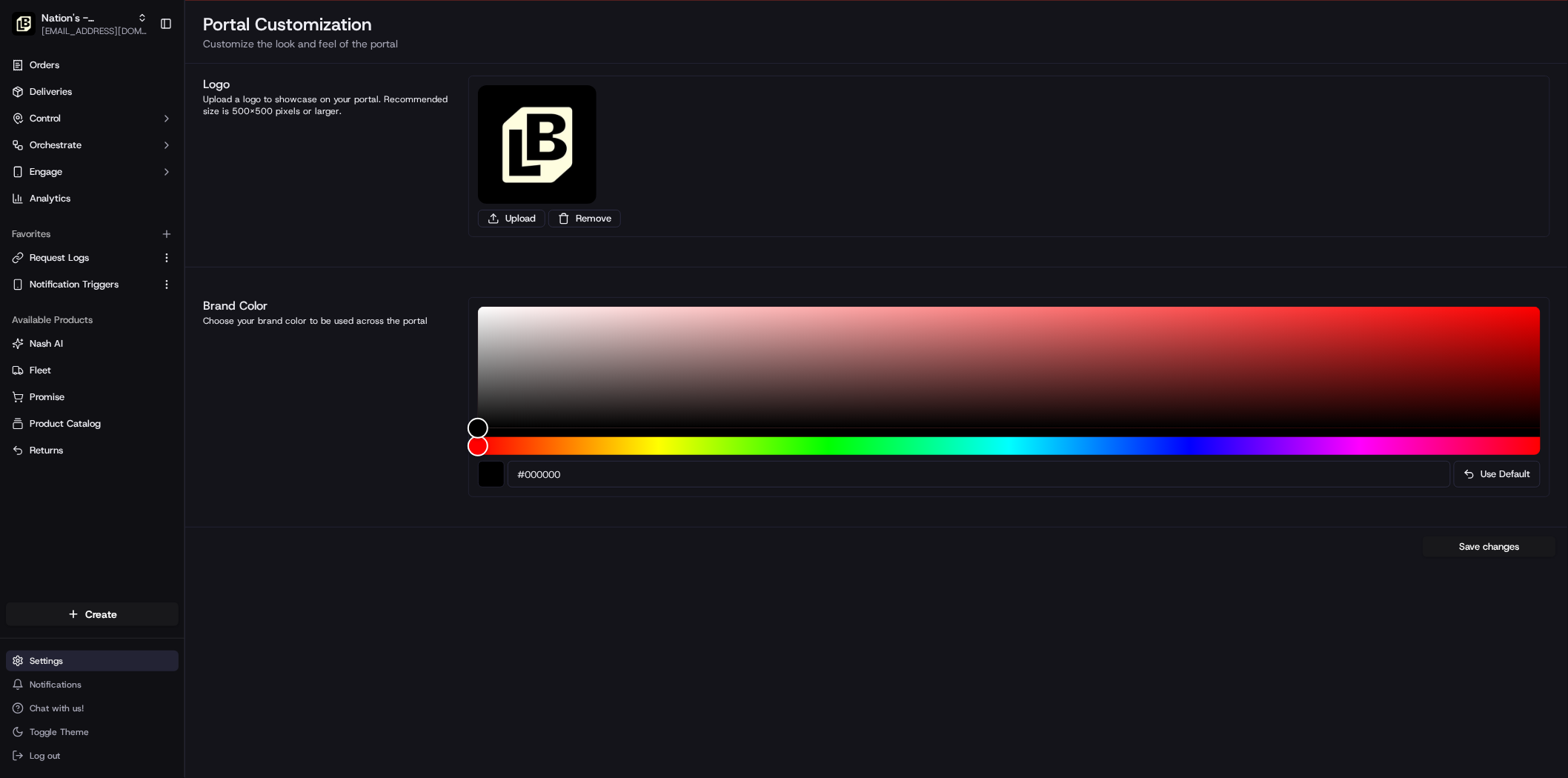
click at [71, 656] on html "To start dispatching deliveries, please add your payment information. Add Billi…" at bounding box center [784, 354] width 1568 height 778
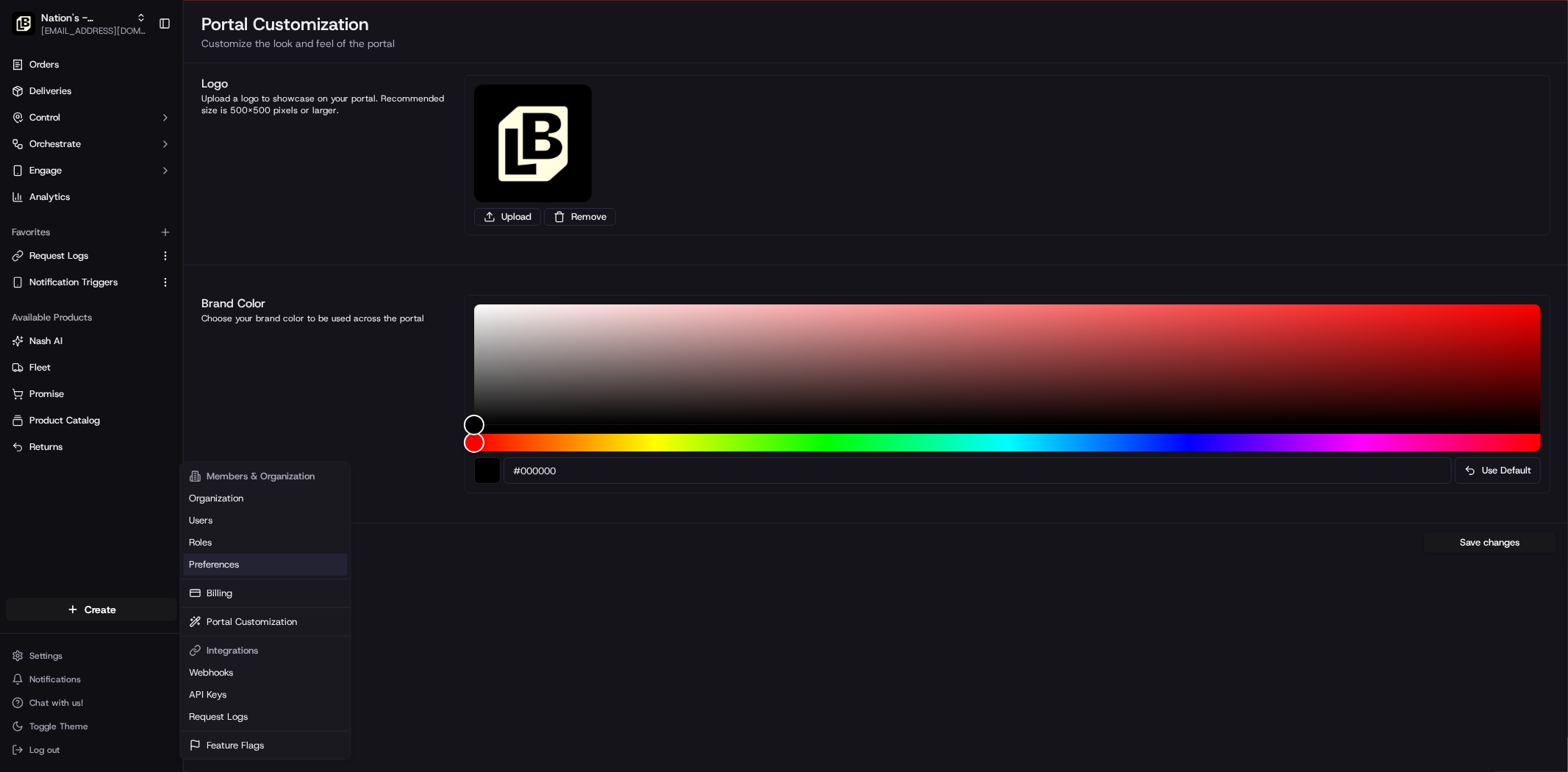
click at [218, 559] on link "Preferences" at bounding box center [265, 565] width 164 height 22
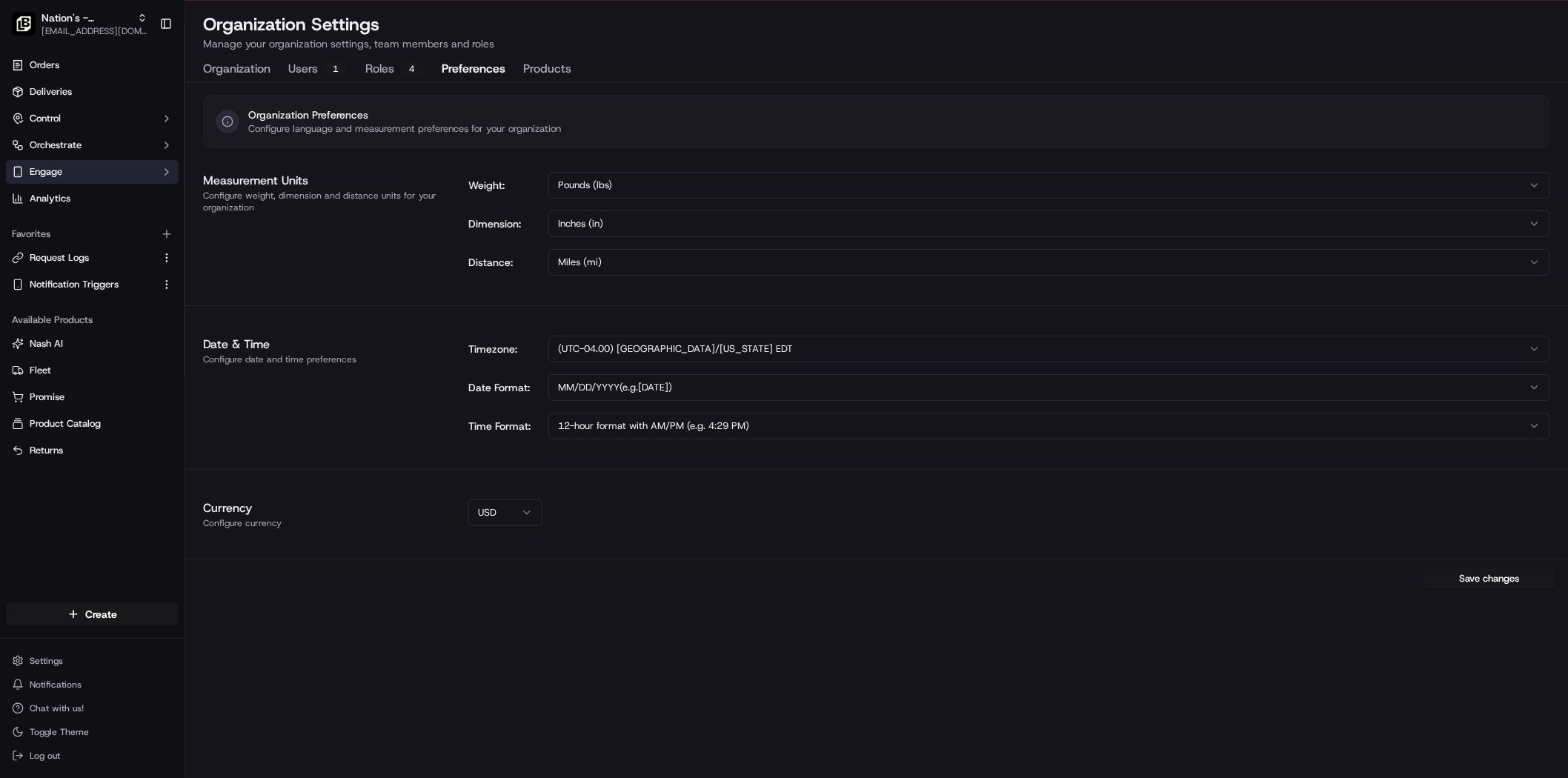
click at [51, 178] on span "Engage" at bounding box center [46, 172] width 33 height 14
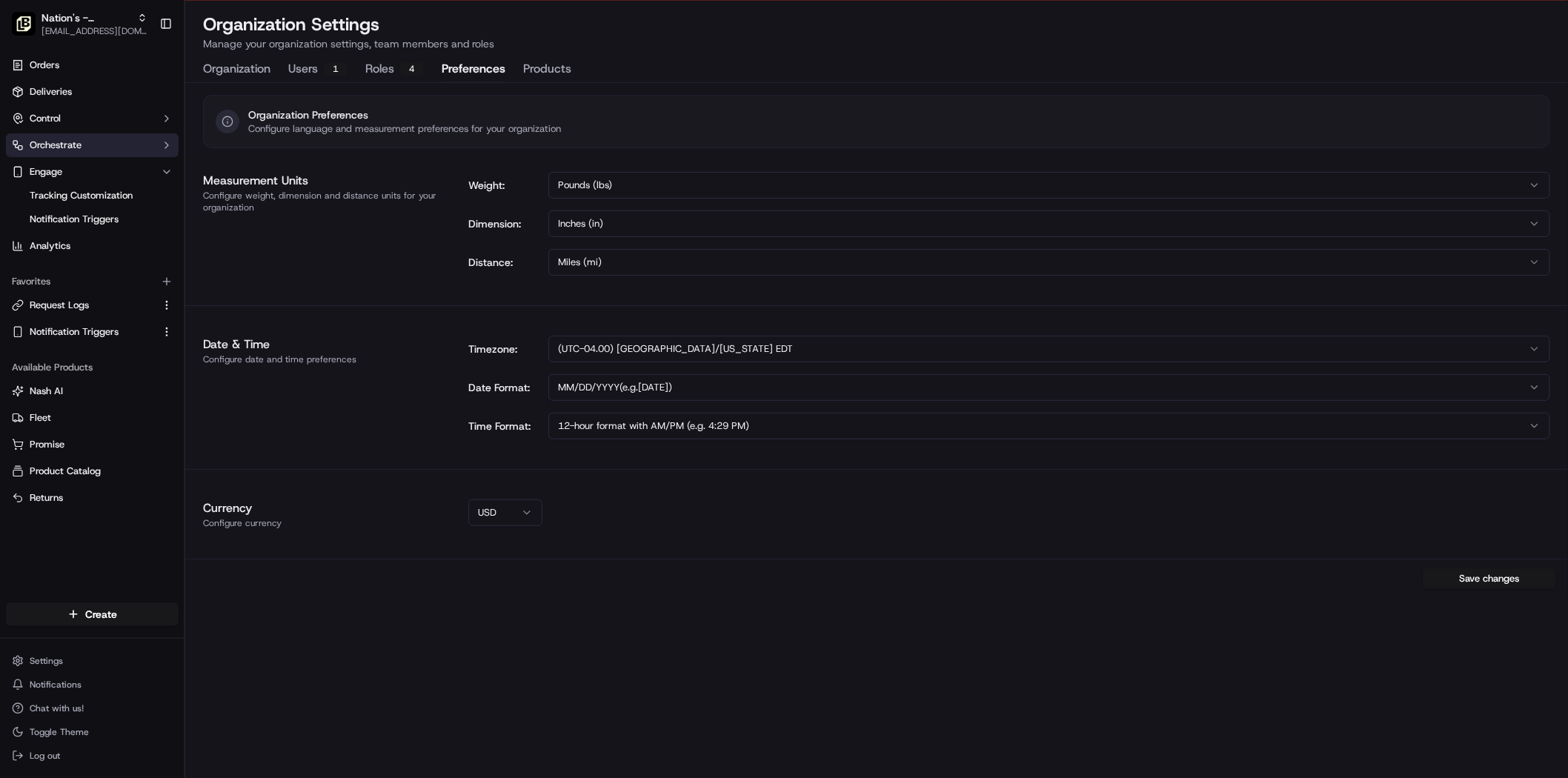
click at [68, 151] on span "Orchestrate" at bounding box center [55, 146] width 52 height 14
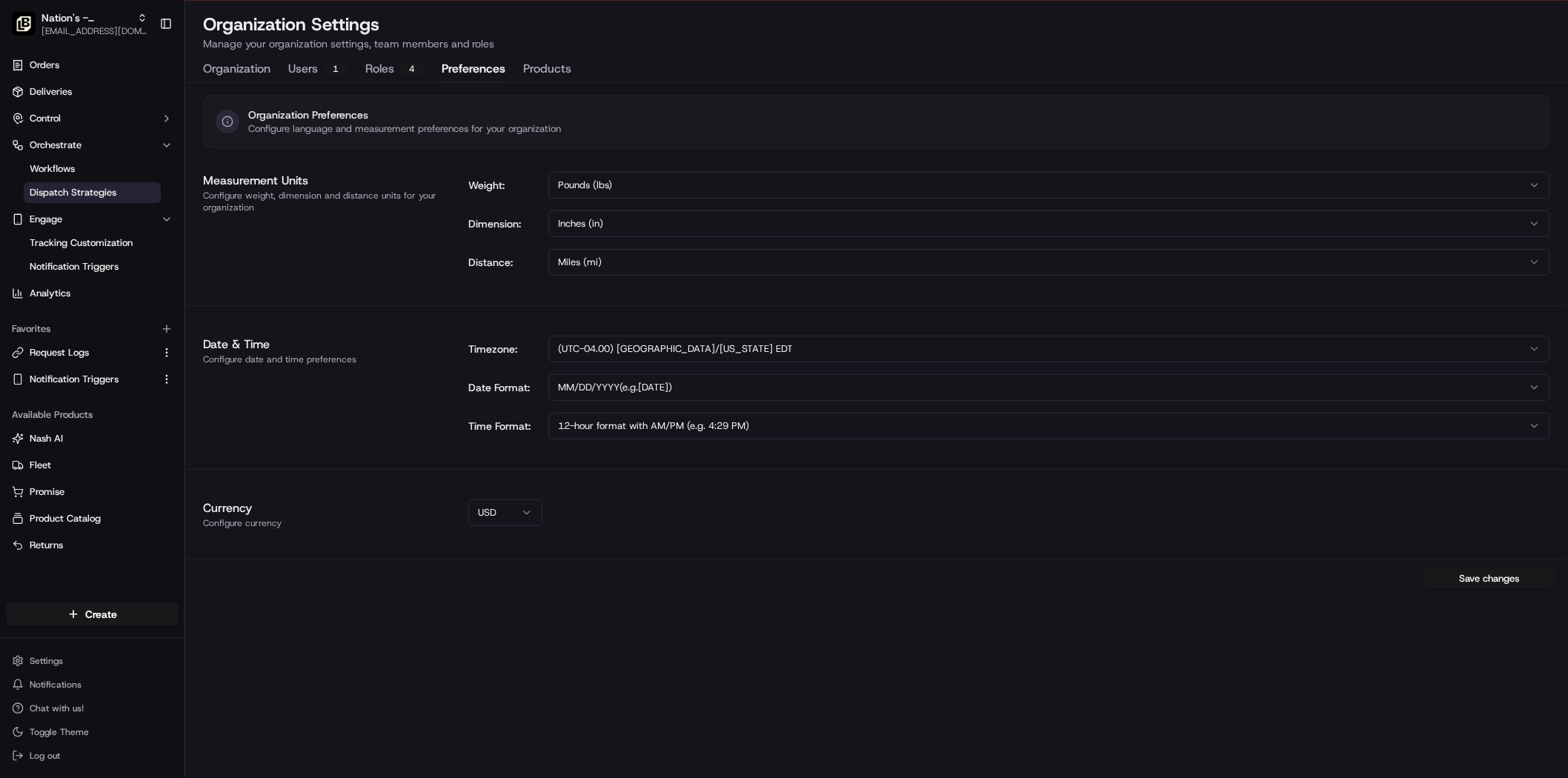
click at [84, 193] on span "Dispatch Strategies" at bounding box center [73, 193] width 86 height 14
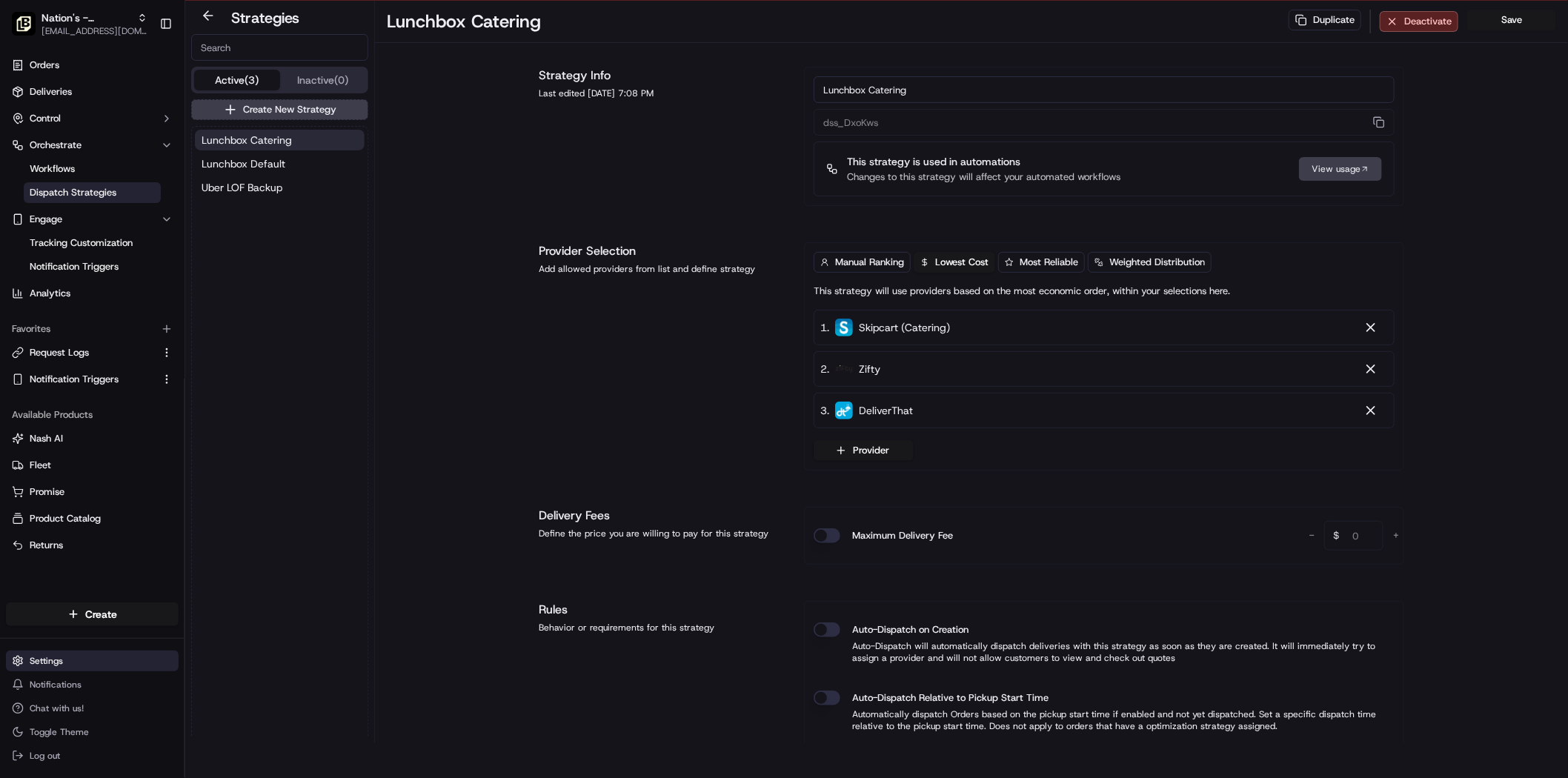
click at [87, 657] on html "To start dispatching deliveries, please add your payment information. Add Billi…" at bounding box center [784, 354] width 1568 height 778
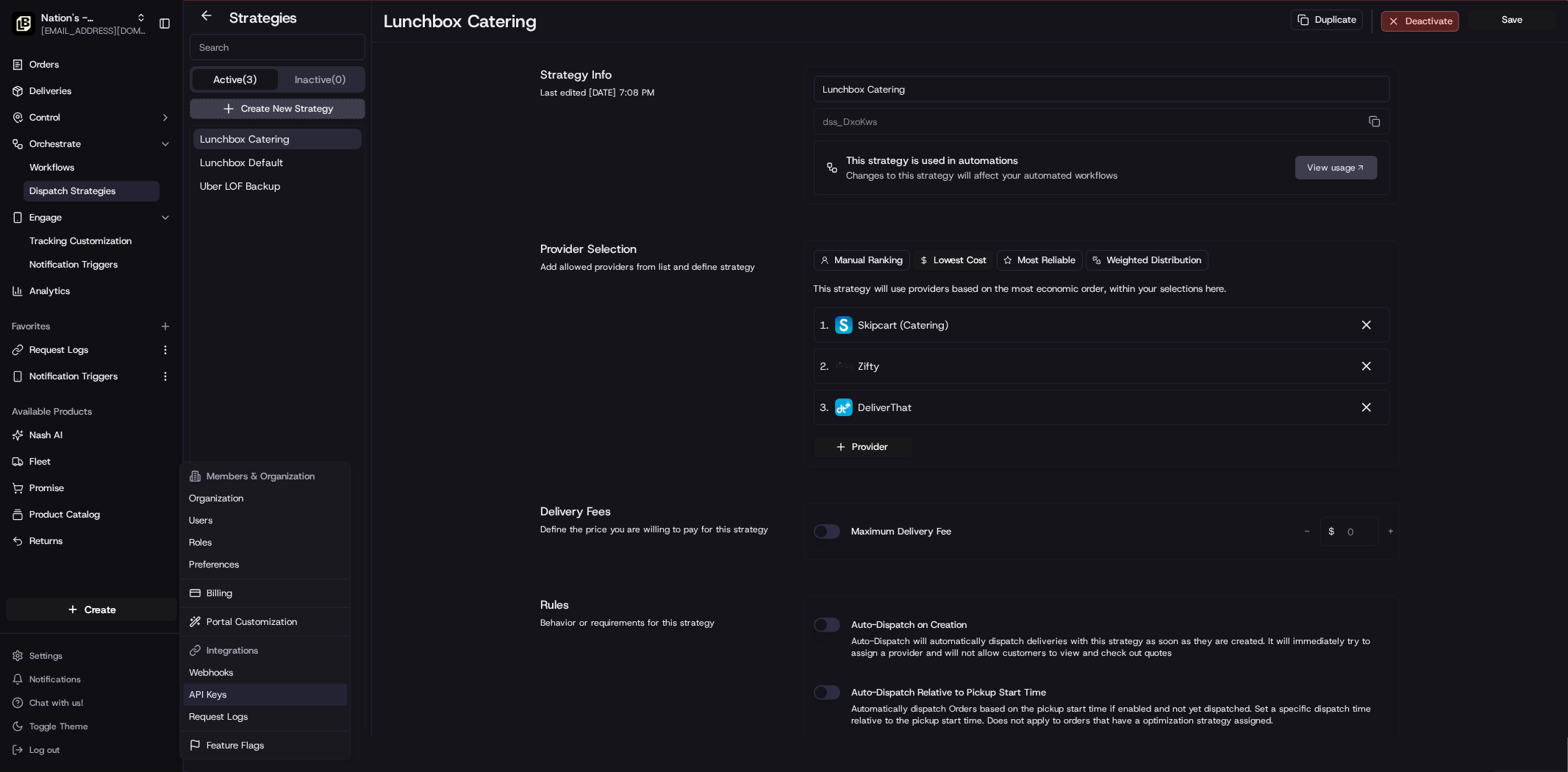
click at [249, 688] on link "API Keys" at bounding box center [265, 695] width 164 height 22
